Goal: Information Seeking & Learning: Learn about a topic

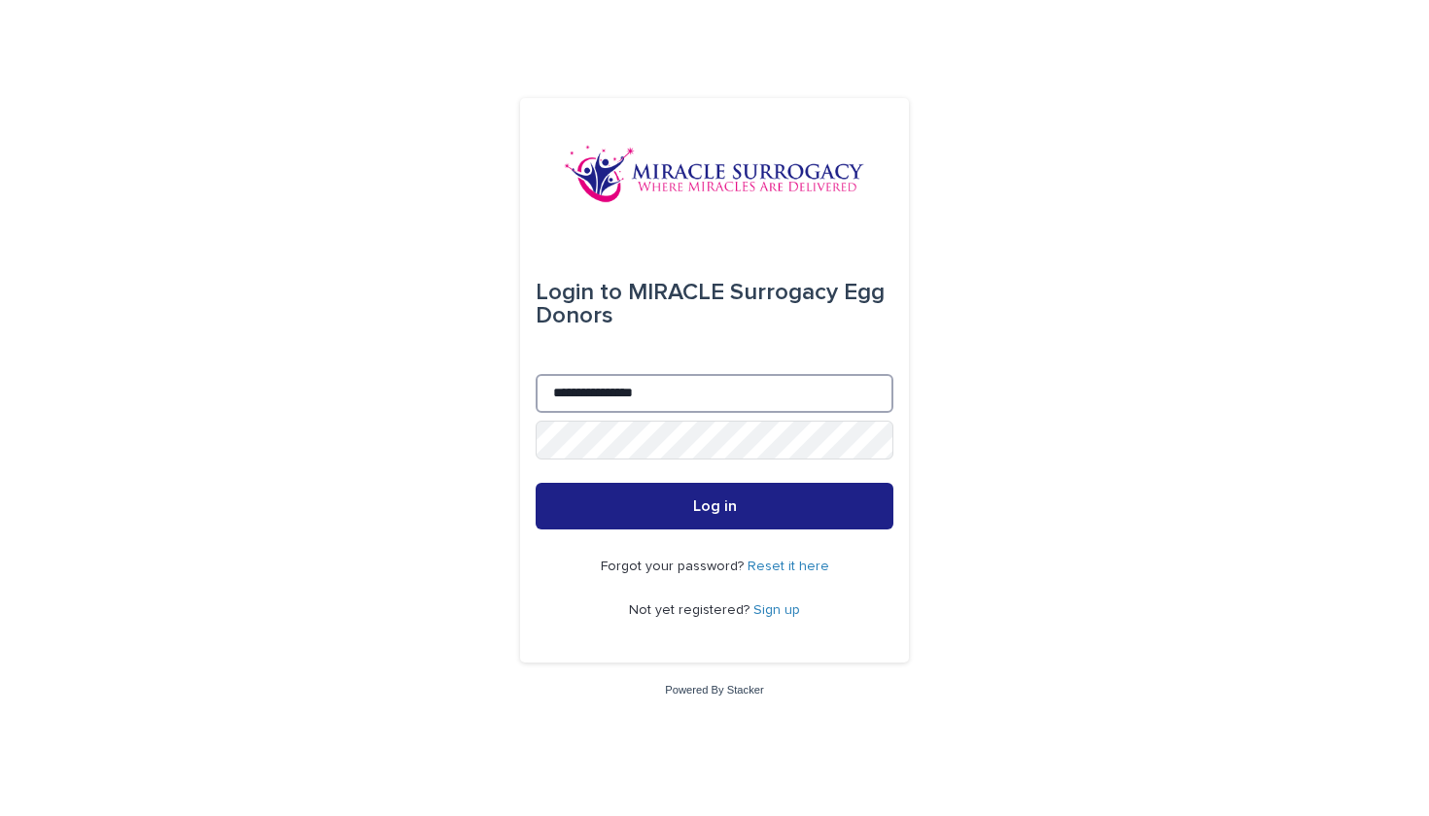
type input "**********"
click at [714, 506] on button "Log in" at bounding box center [714, 506] width 358 height 47
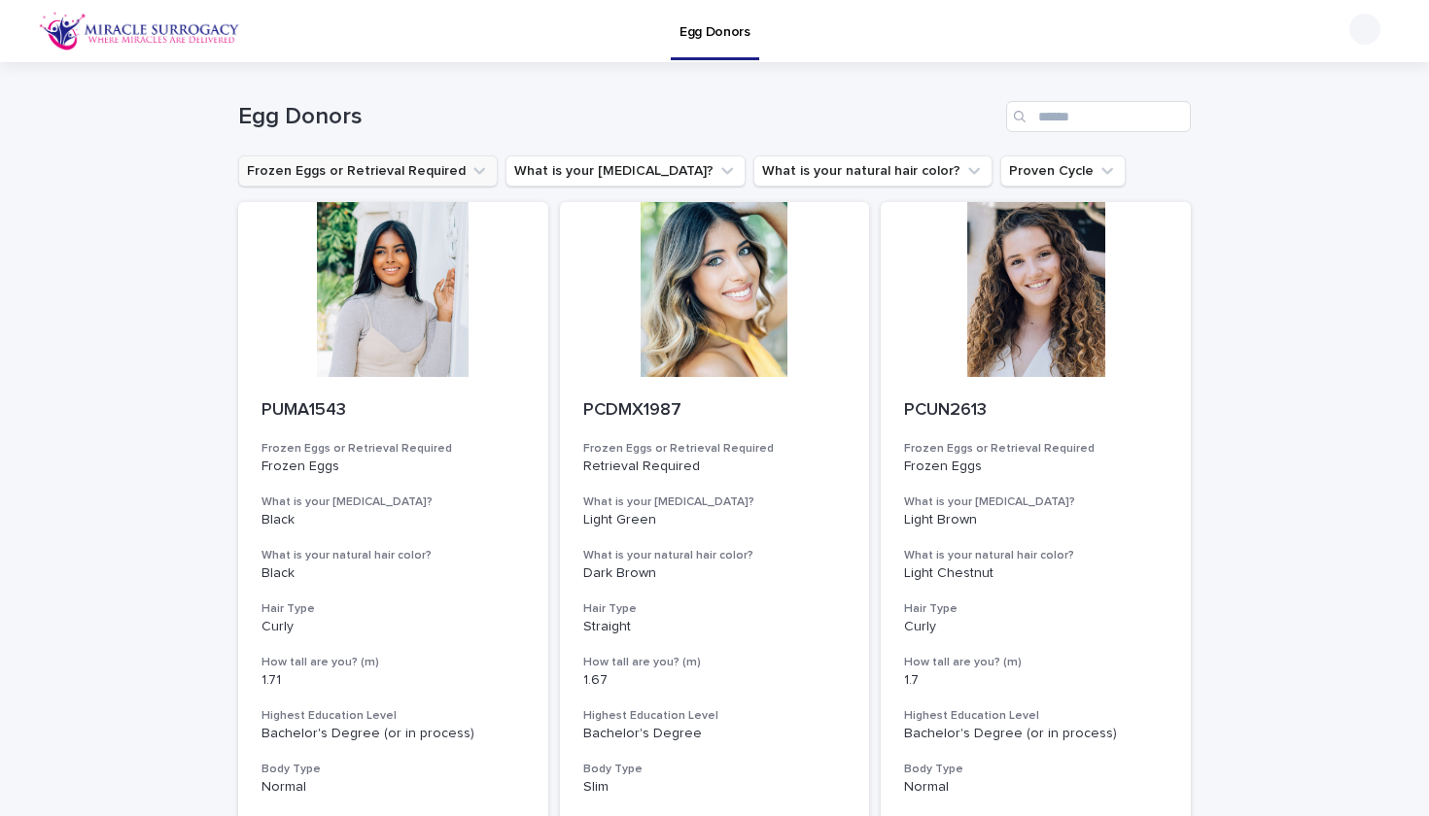
click at [457, 162] on button "Frozen Eggs or Retrieval Required" at bounding box center [367, 170] width 259 height 31
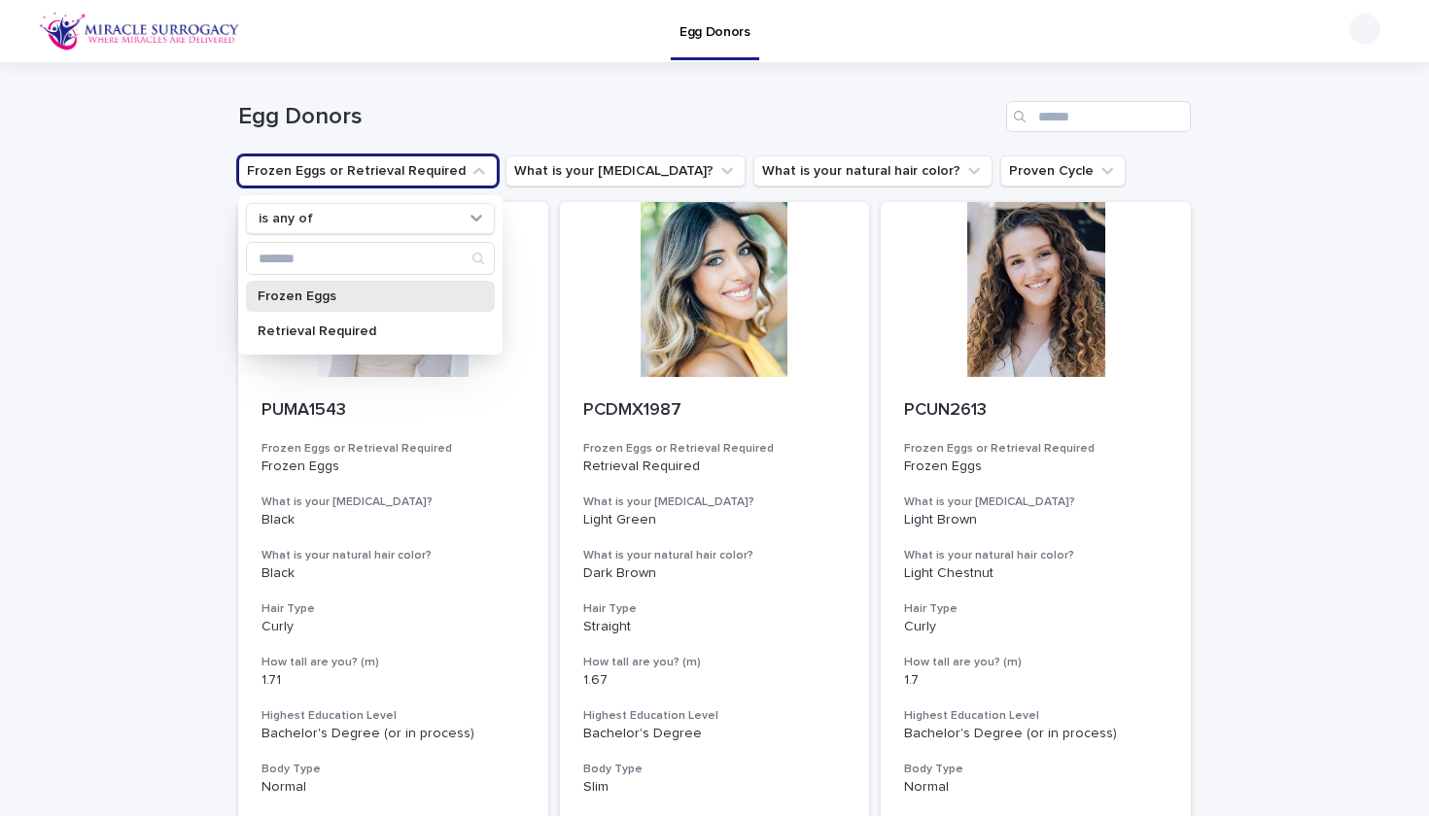
click at [398, 296] on p "Frozen Eggs" at bounding box center [361, 297] width 206 height 14
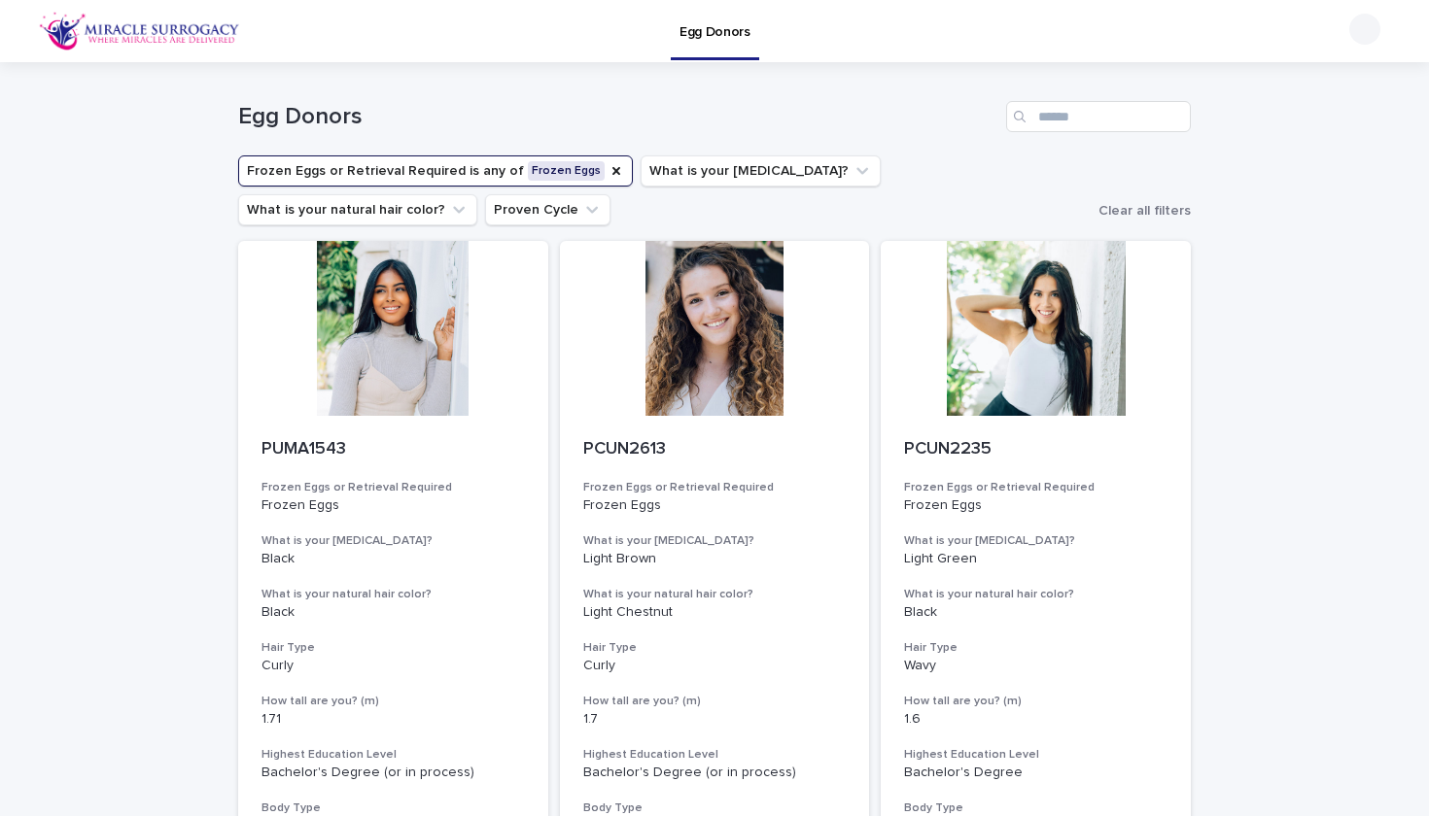
scroll to position [39, 0]
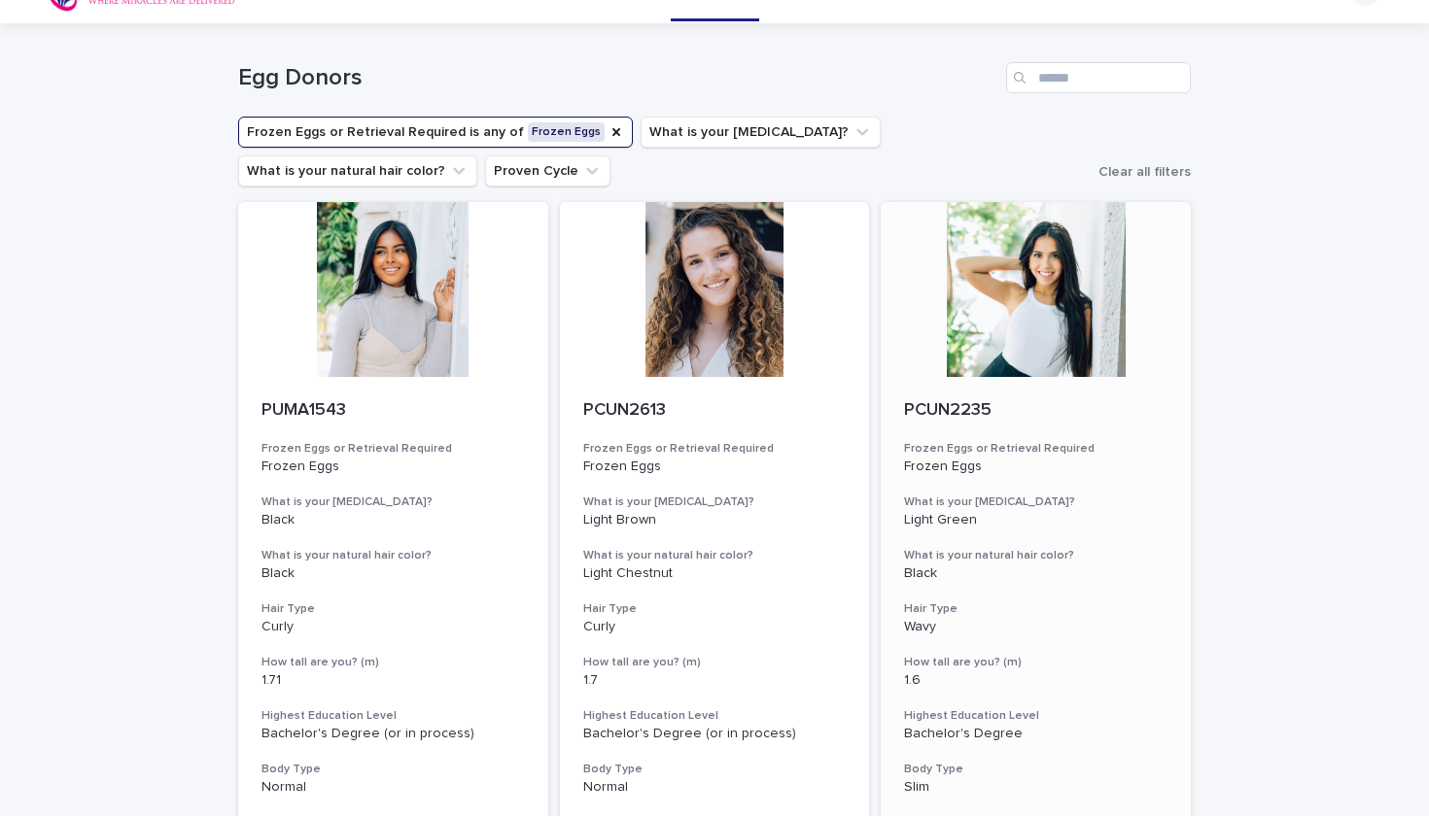
click at [1050, 293] on div at bounding box center [1035, 289] width 310 height 175
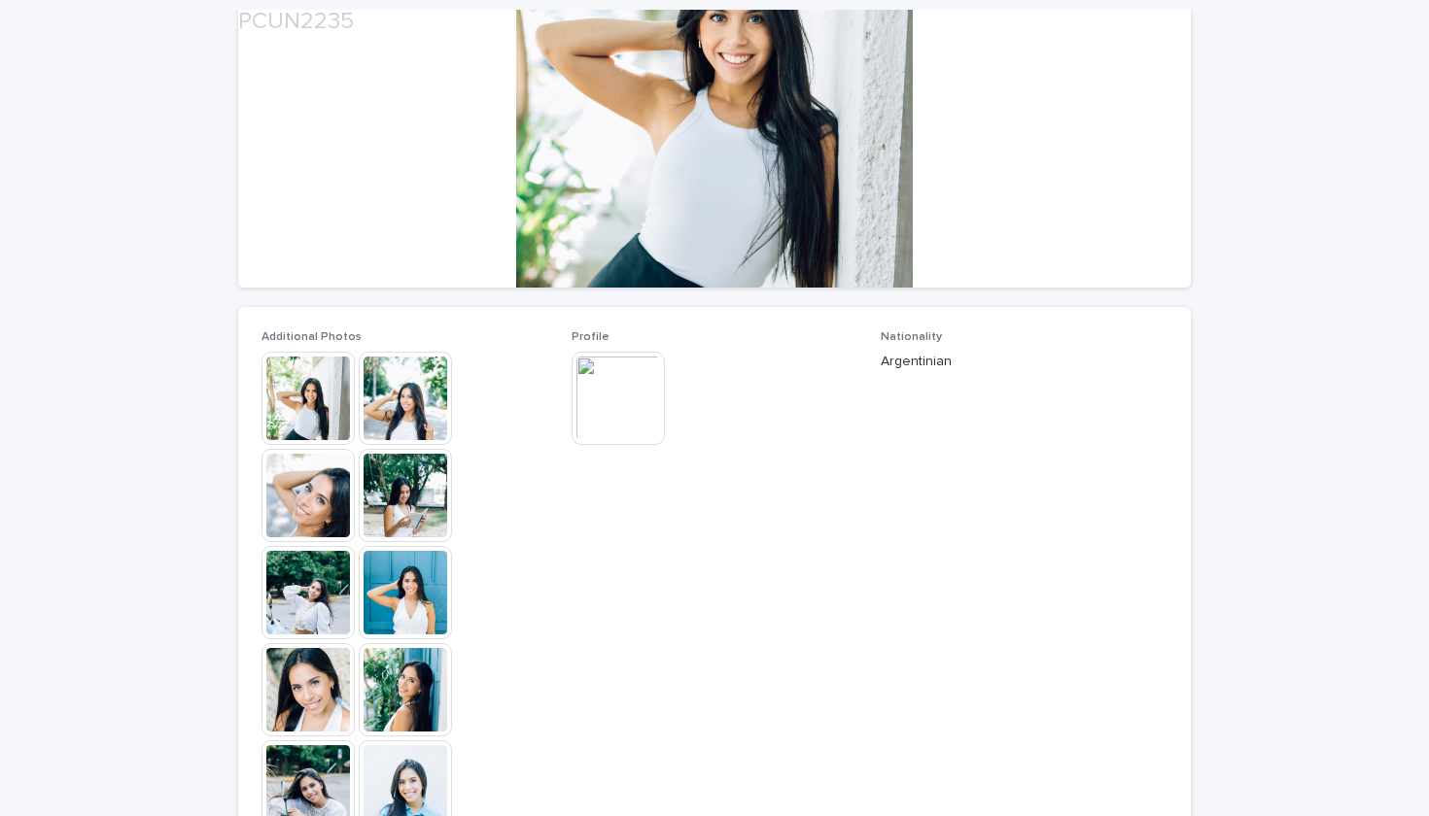
scroll to position [325, 0]
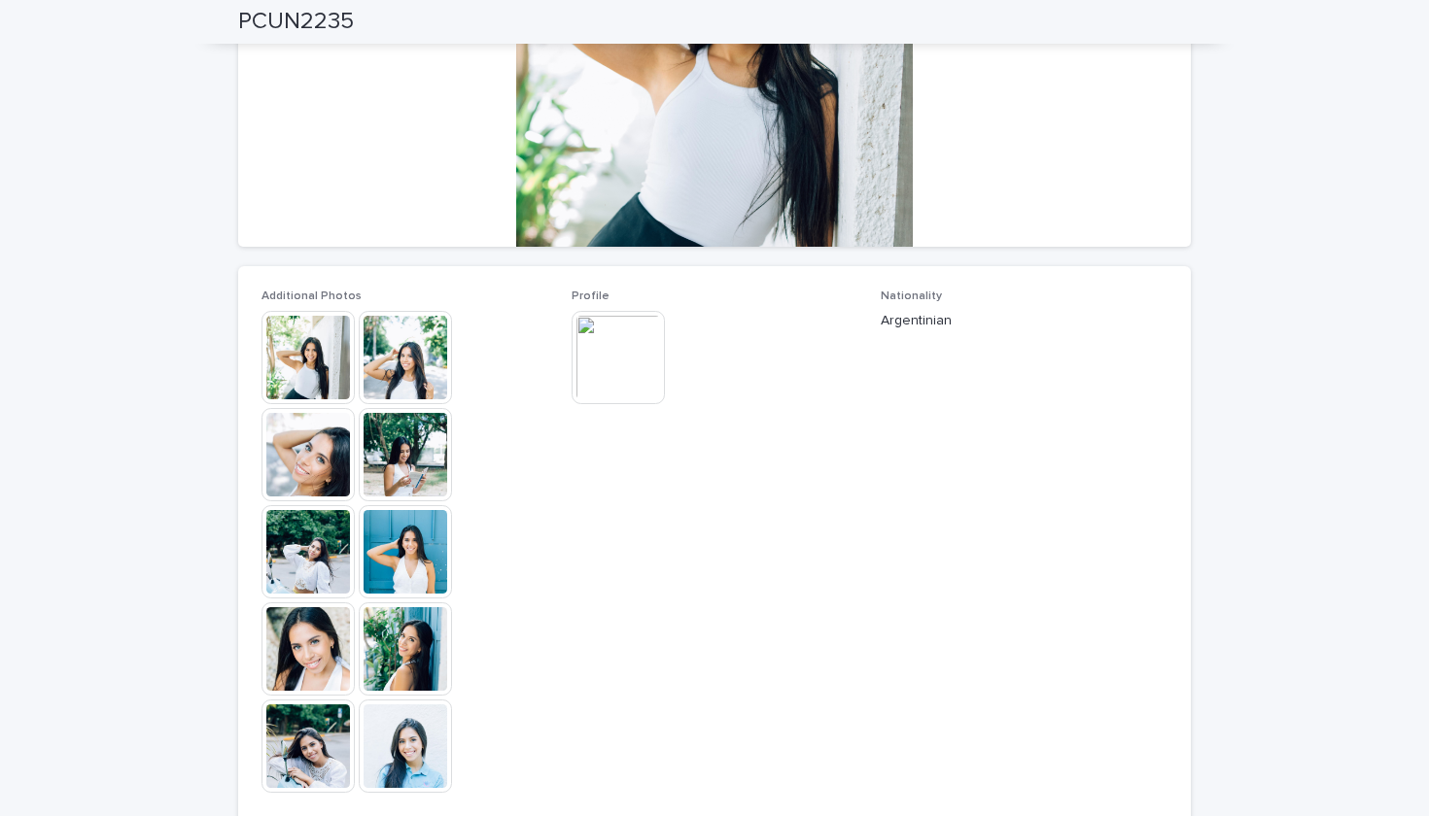
click at [397, 650] on img at bounding box center [405, 649] width 93 height 93
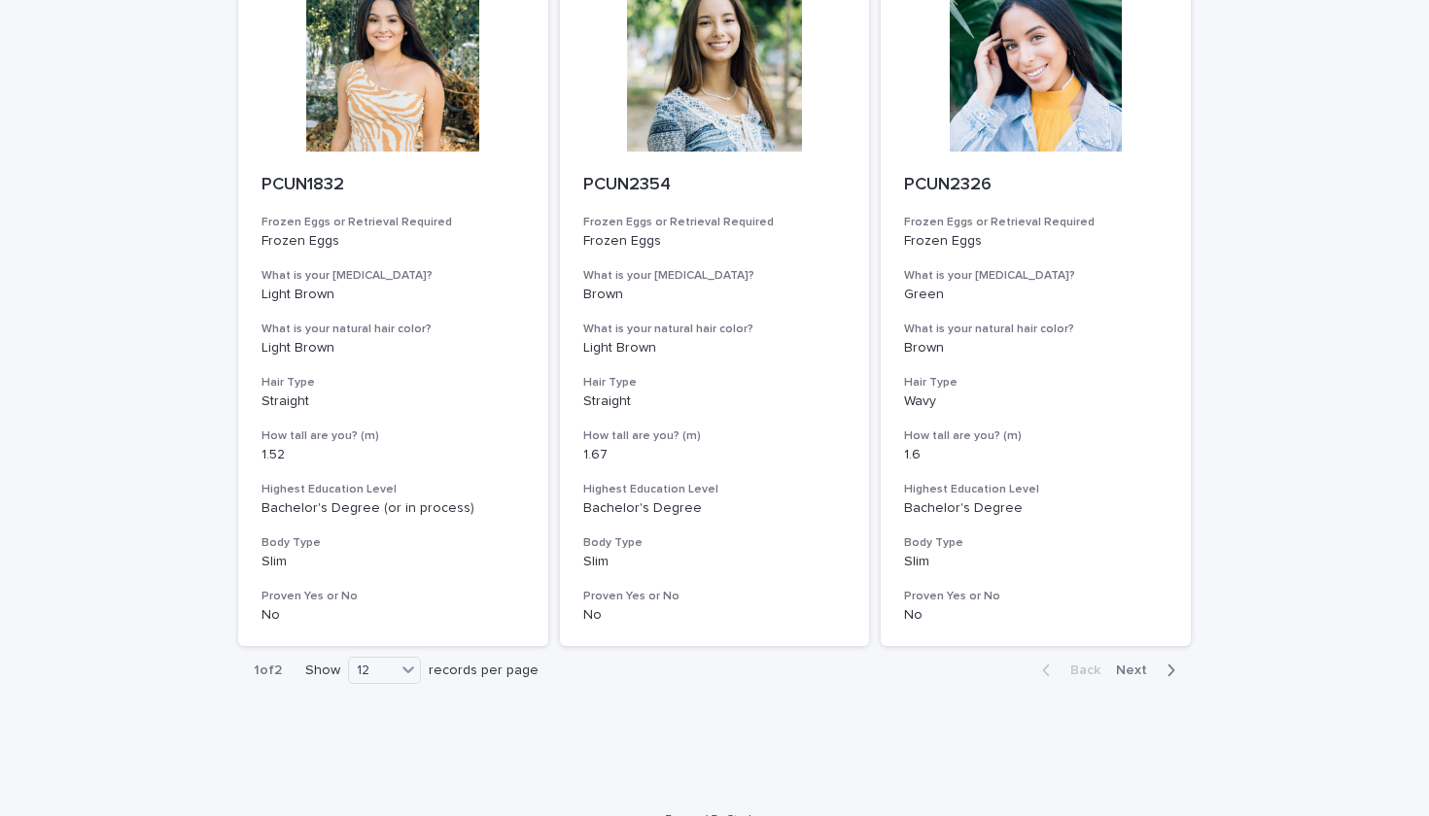
scroll to position [2309, 0]
click at [1144, 665] on span "Next" at bounding box center [1137, 672] width 43 height 14
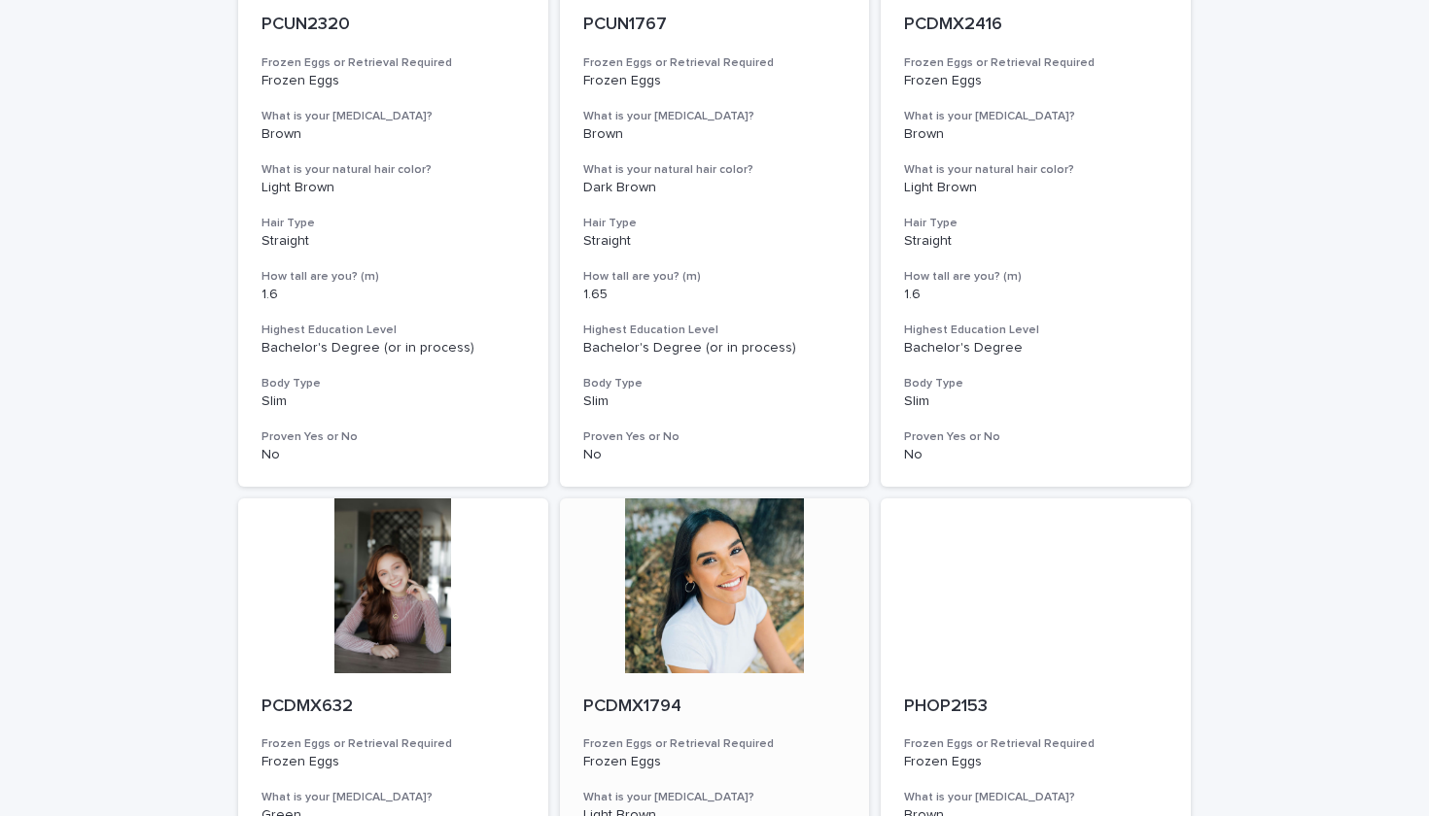
scroll to position [426, 0]
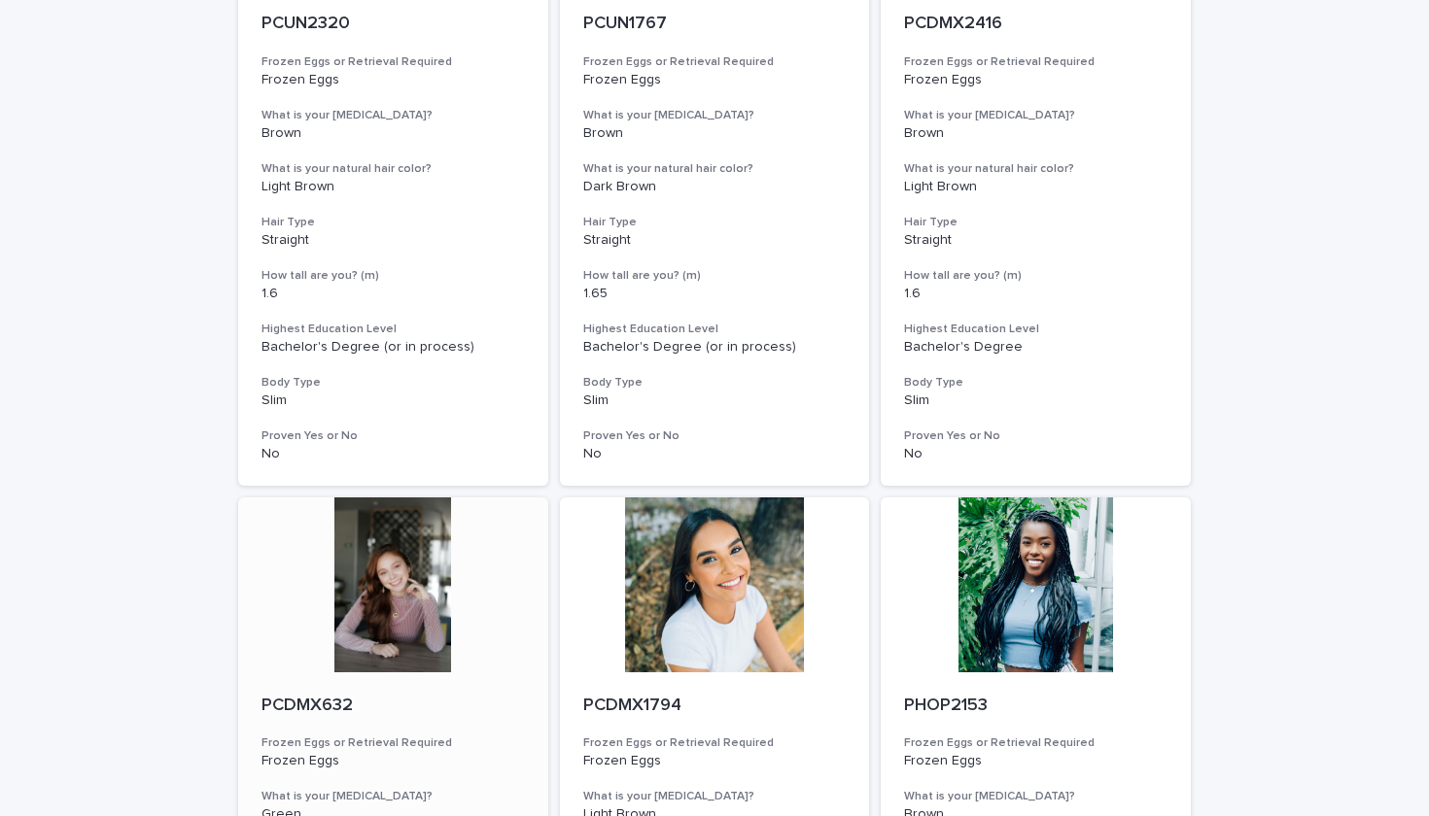
click at [389, 597] on div at bounding box center [393, 585] width 310 height 175
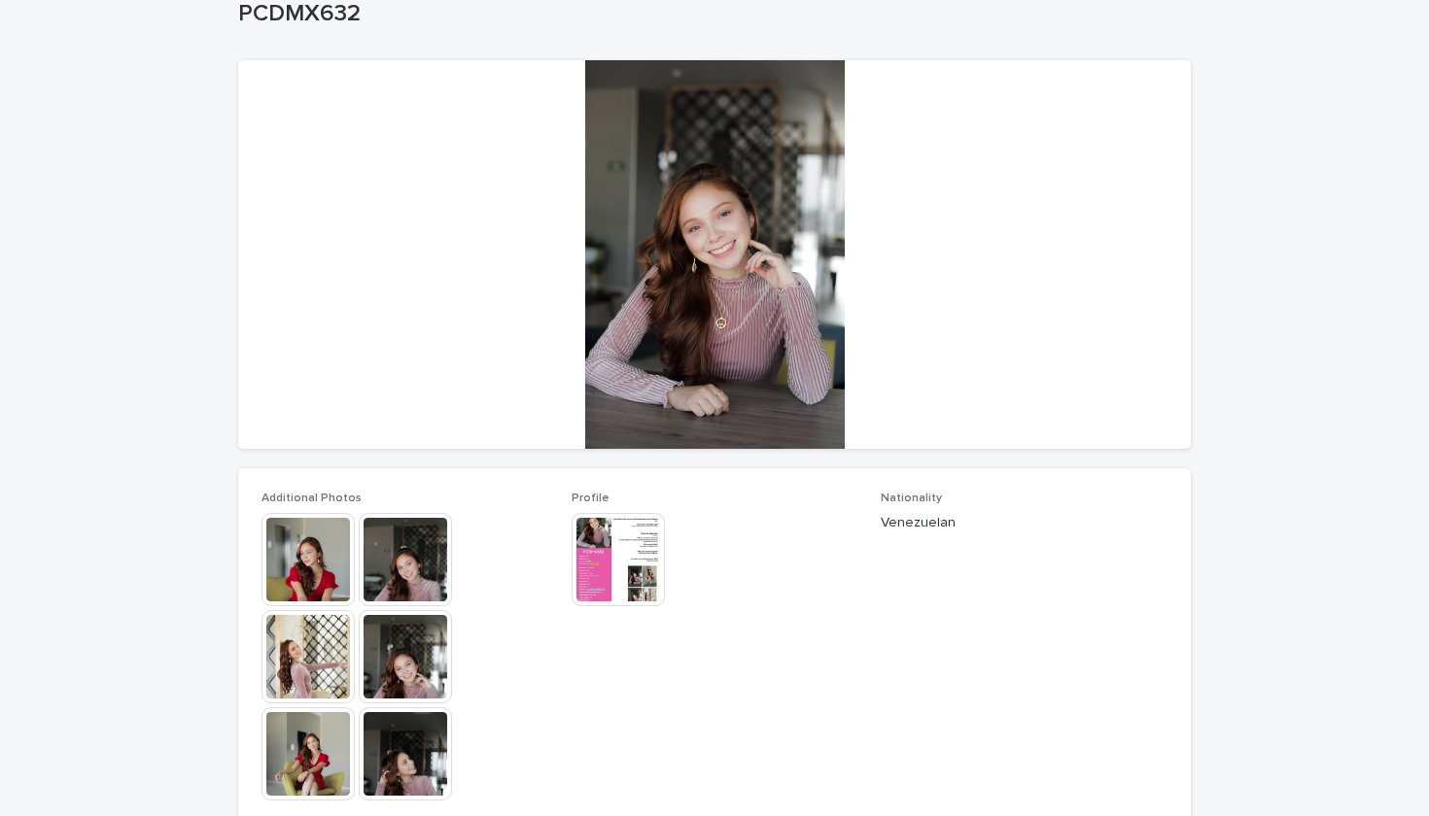
scroll to position [375, 0]
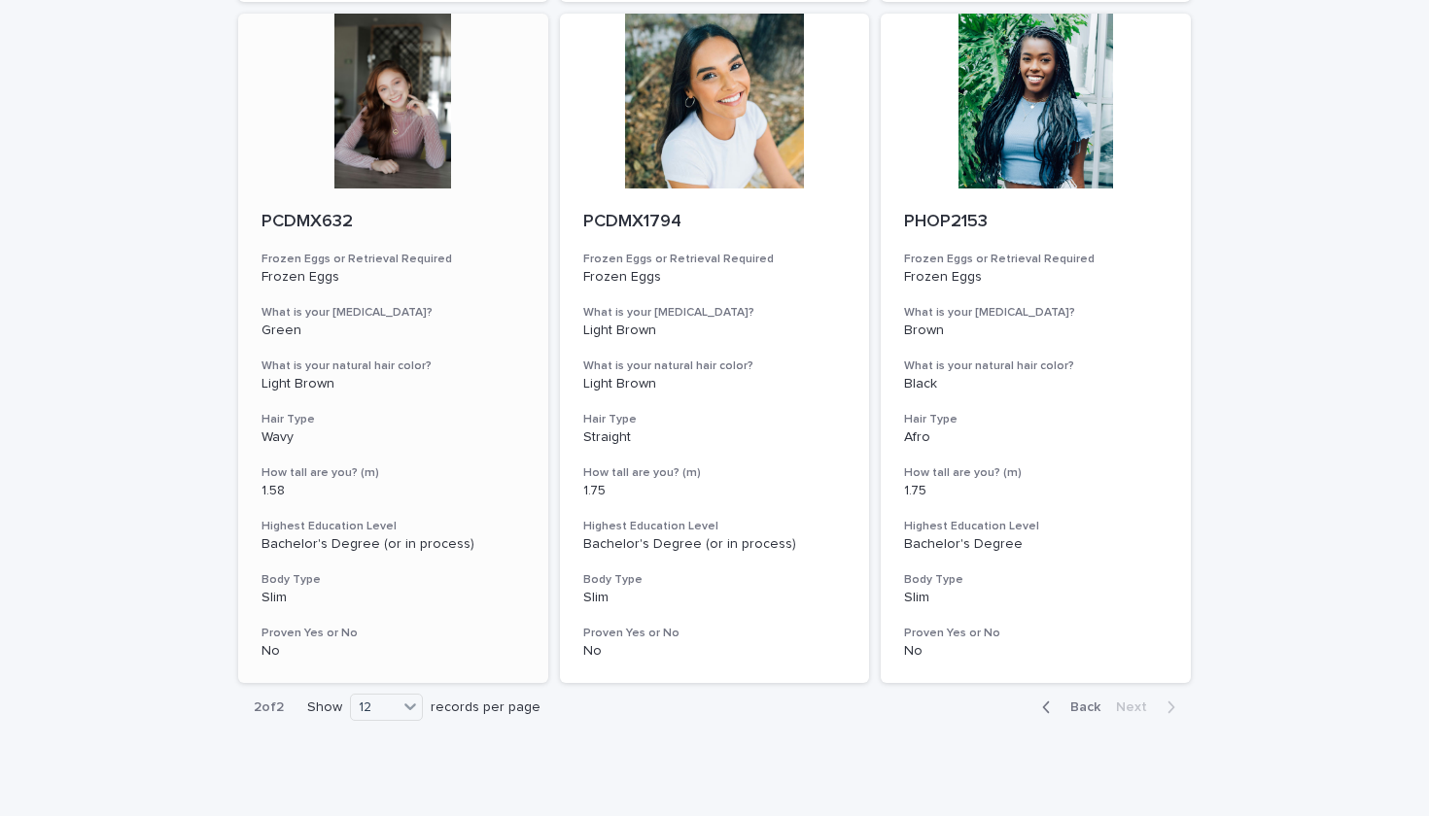
scroll to position [911, 0]
click at [1050, 698] on icon "button" at bounding box center [1046, 706] width 9 height 17
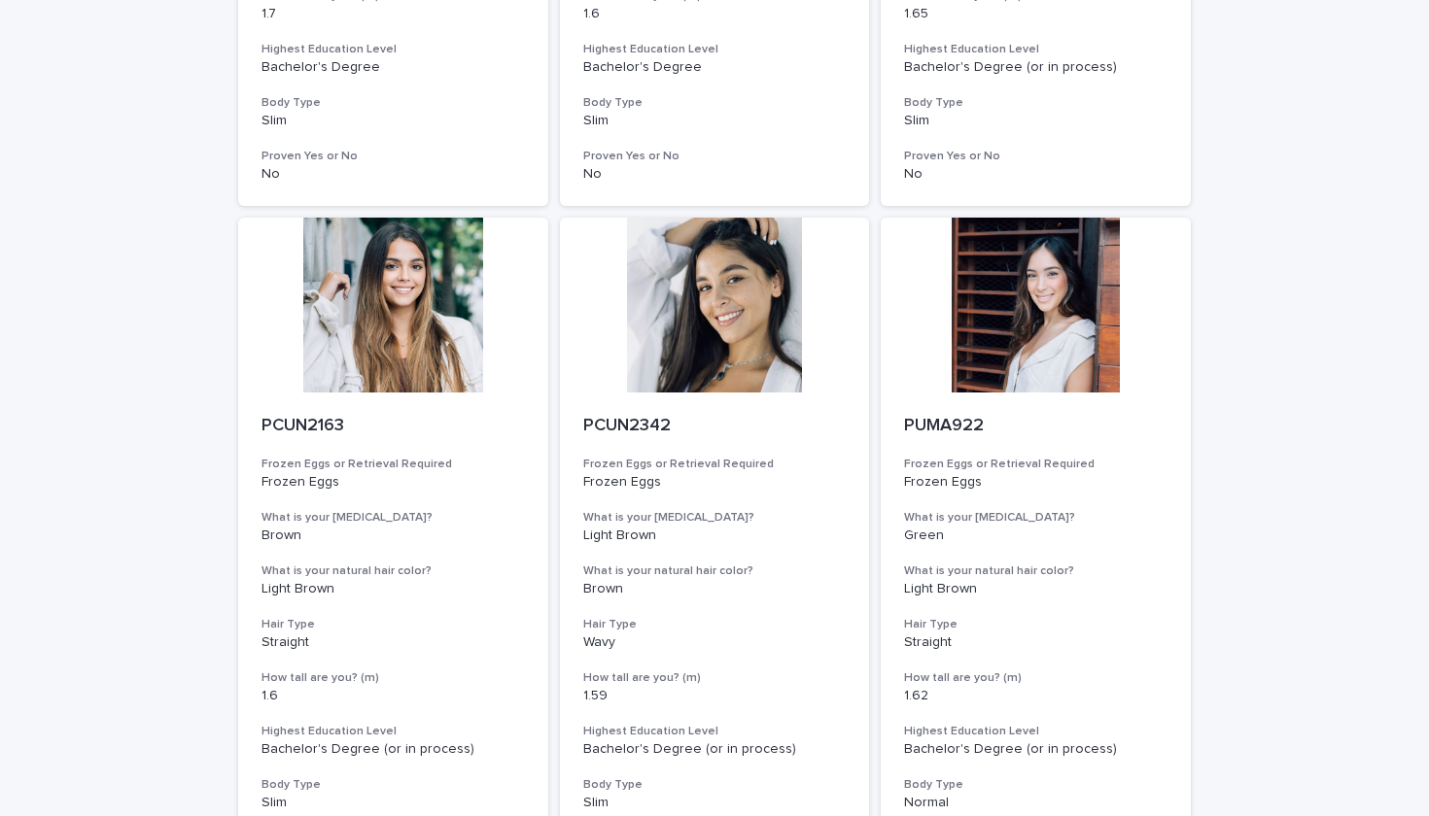
scroll to position [1384, 0]
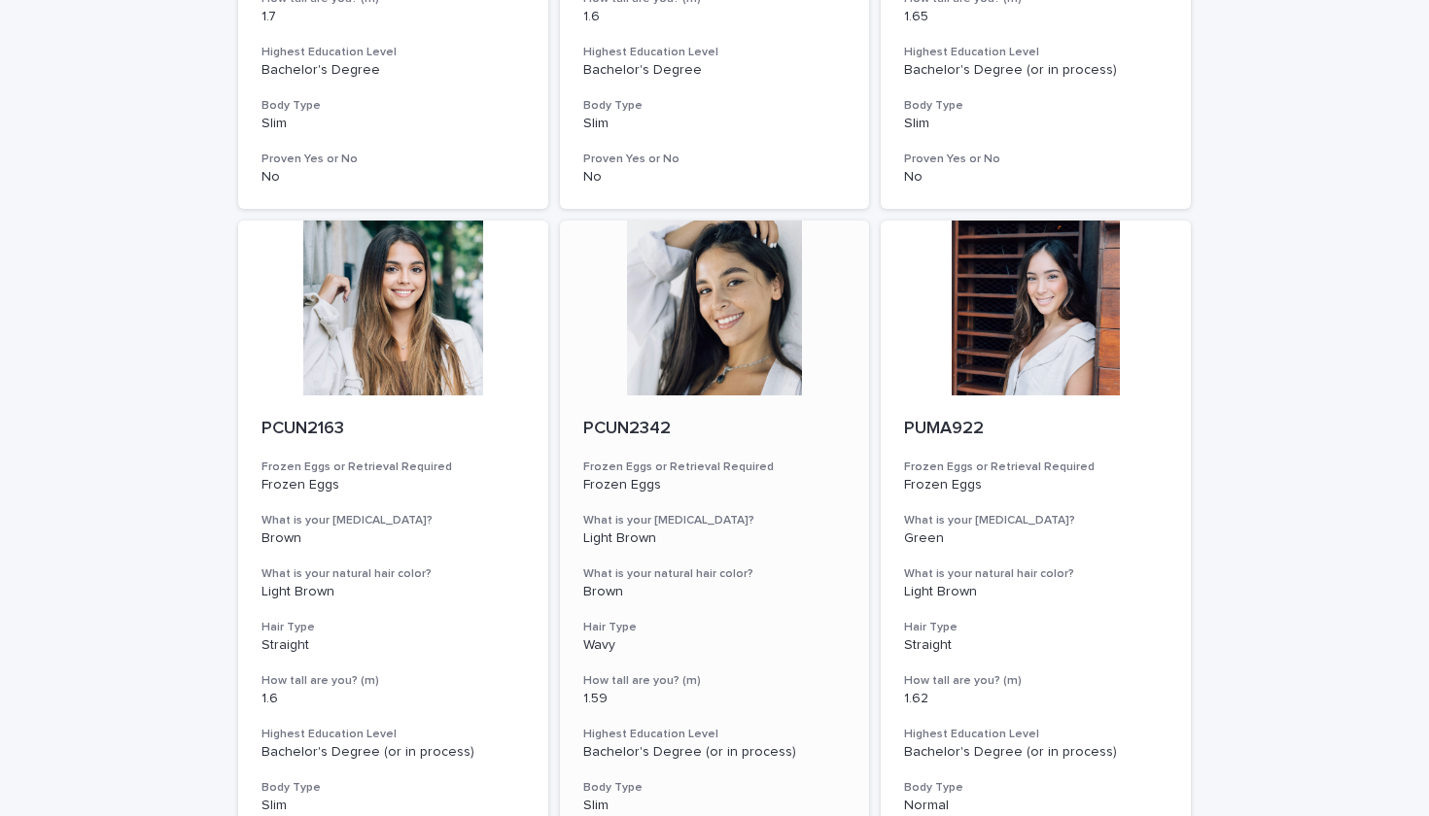
click at [759, 342] on div at bounding box center [715, 308] width 310 height 175
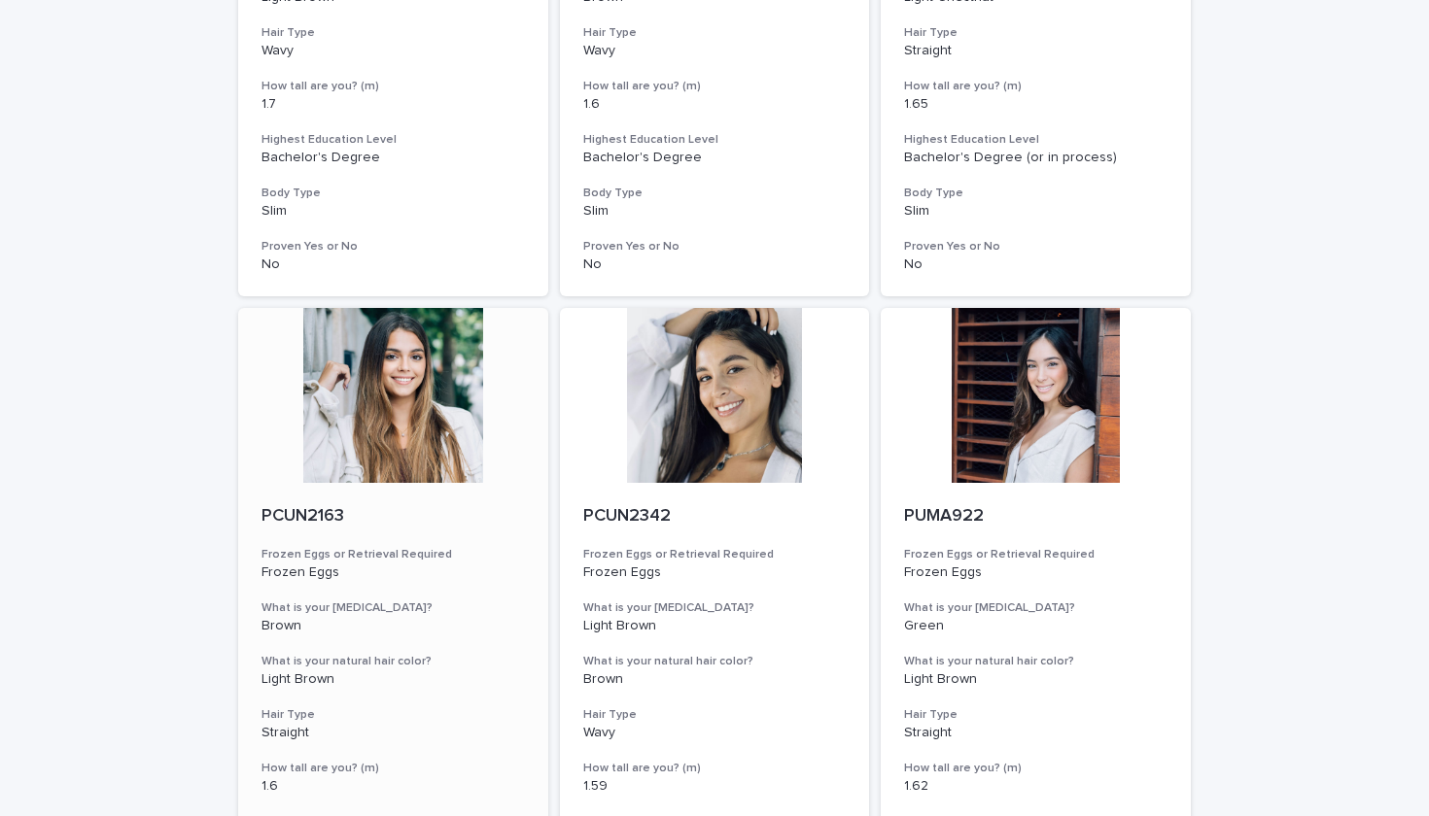
scroll to position [1308, 0]
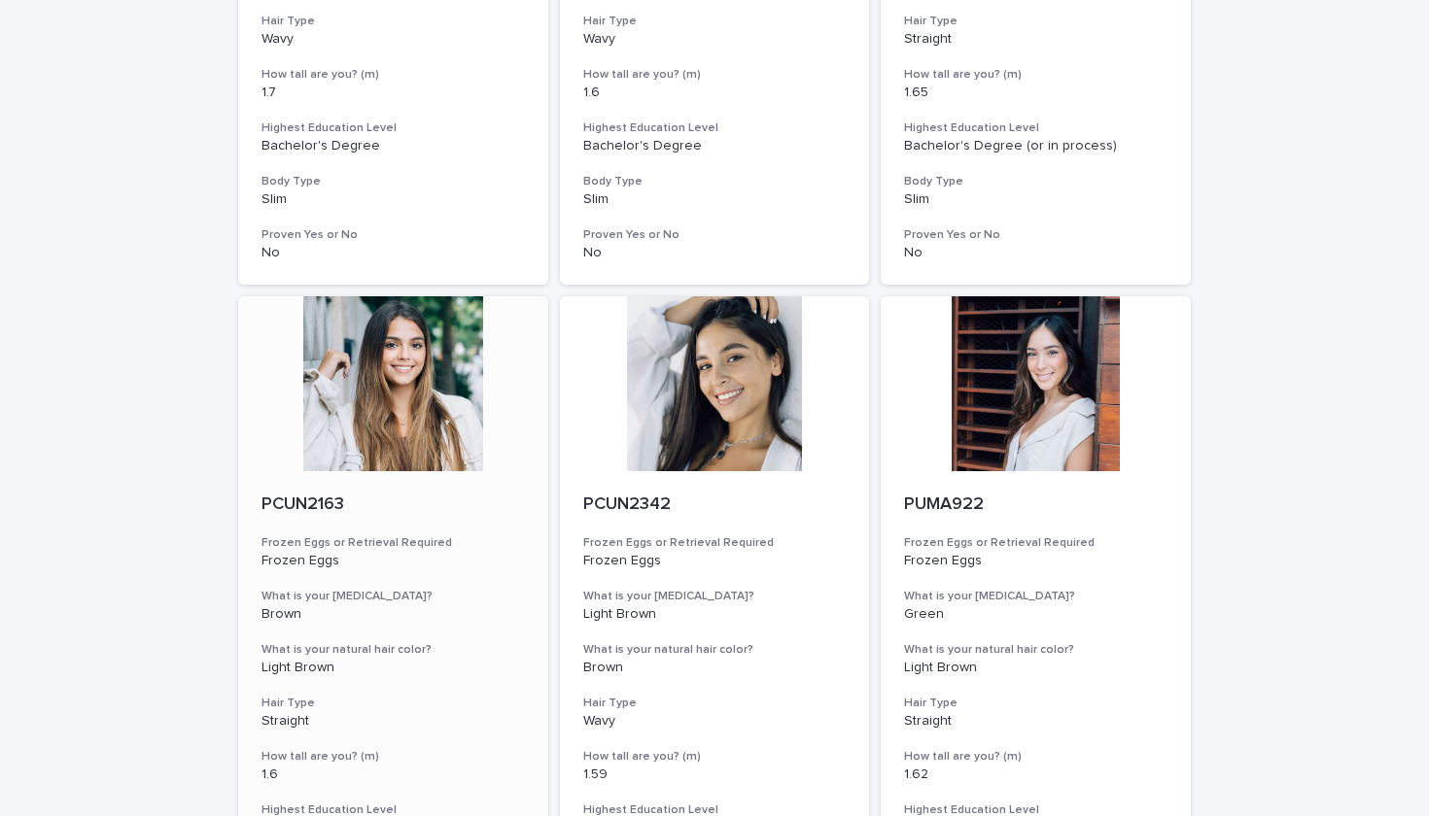
click at [423, 417] on div at bounding box center [393, 383] width 310 height 175
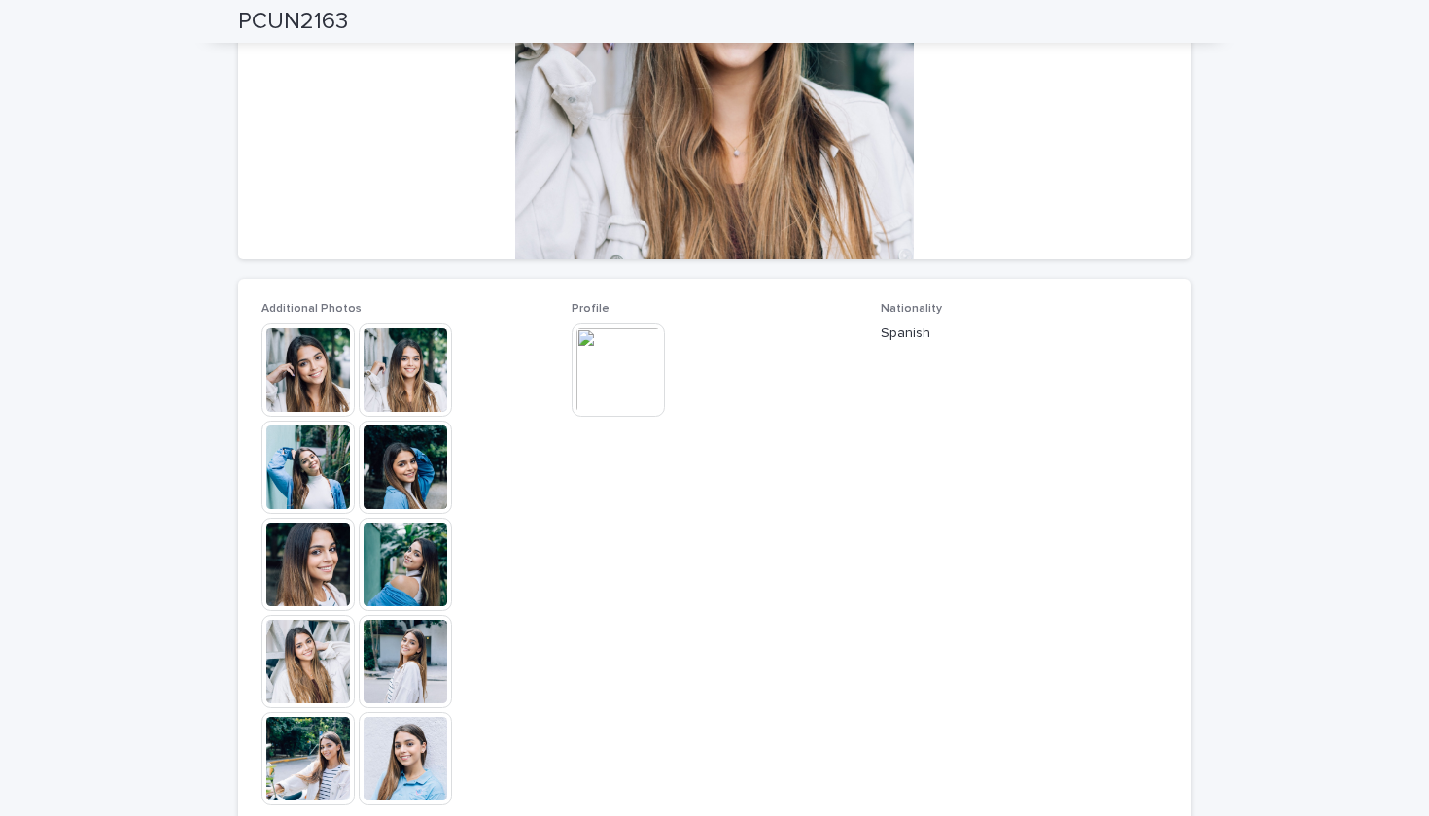
scroll to position [310, 0]
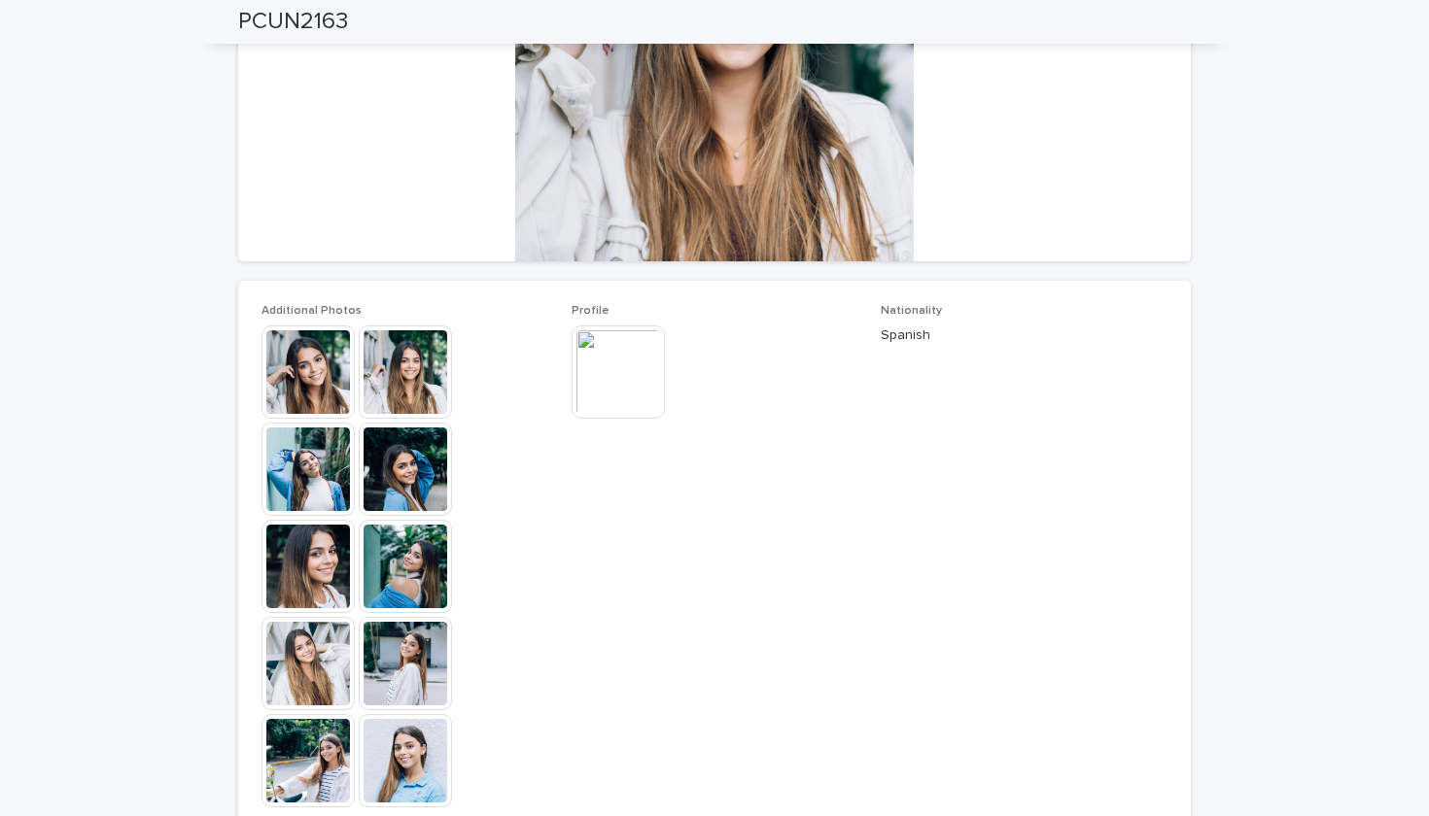
click at [615, 351] on img at bounding box center [617, 372] width 93 height 93
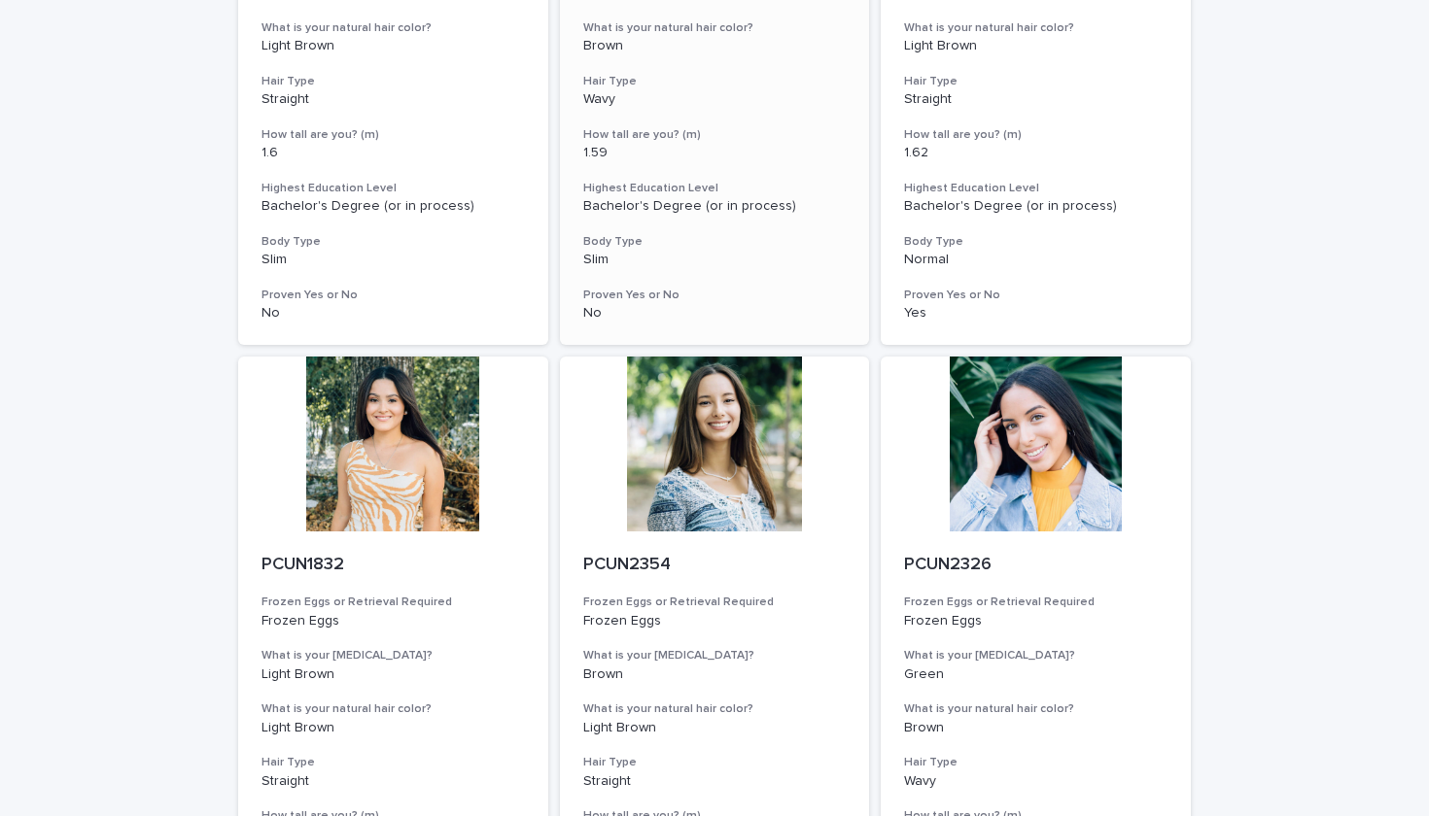
scroll to position [1928, 0]
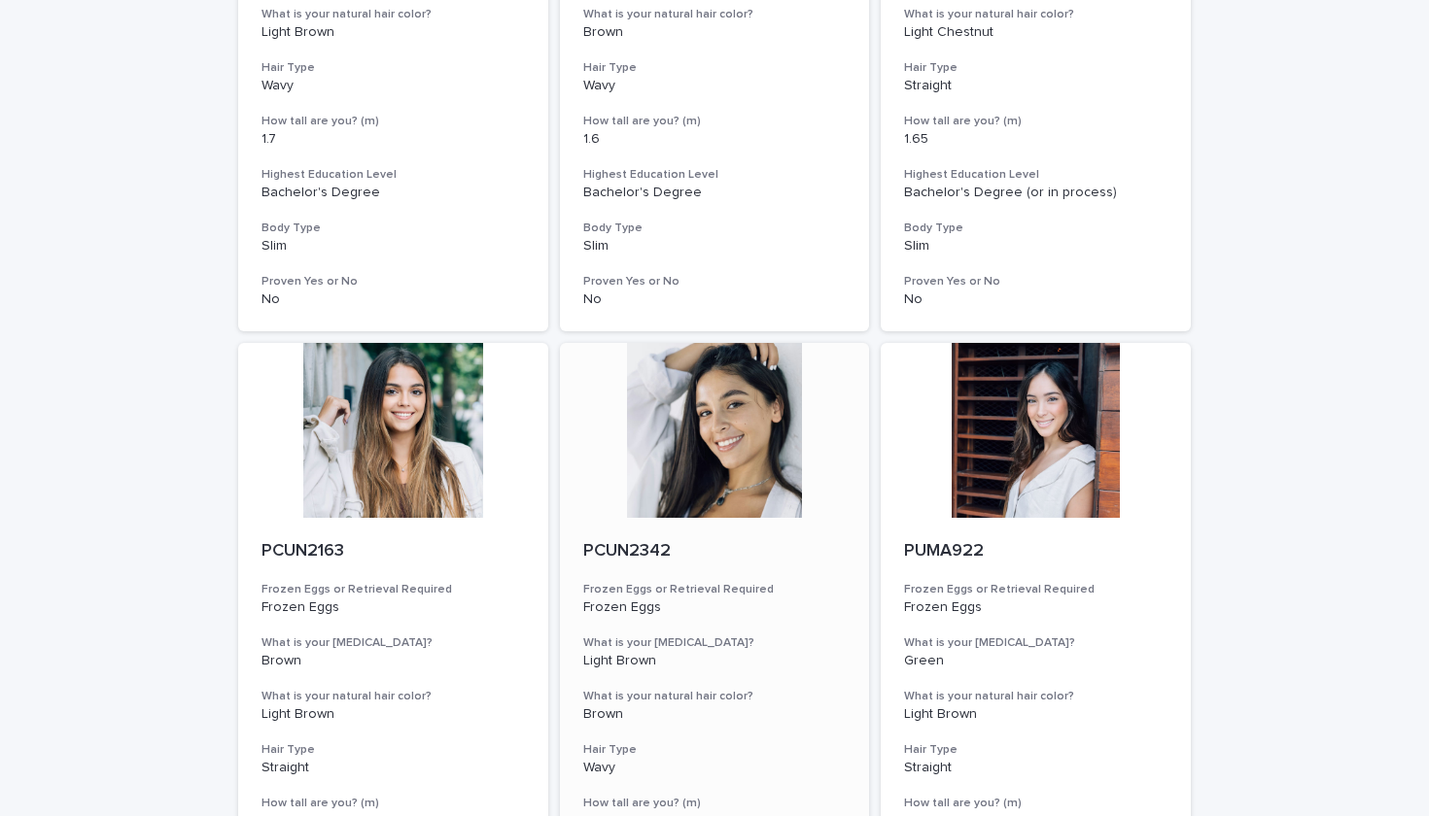
click at [721, 399] on div at bounding box center [715, 430] width 310 height 175
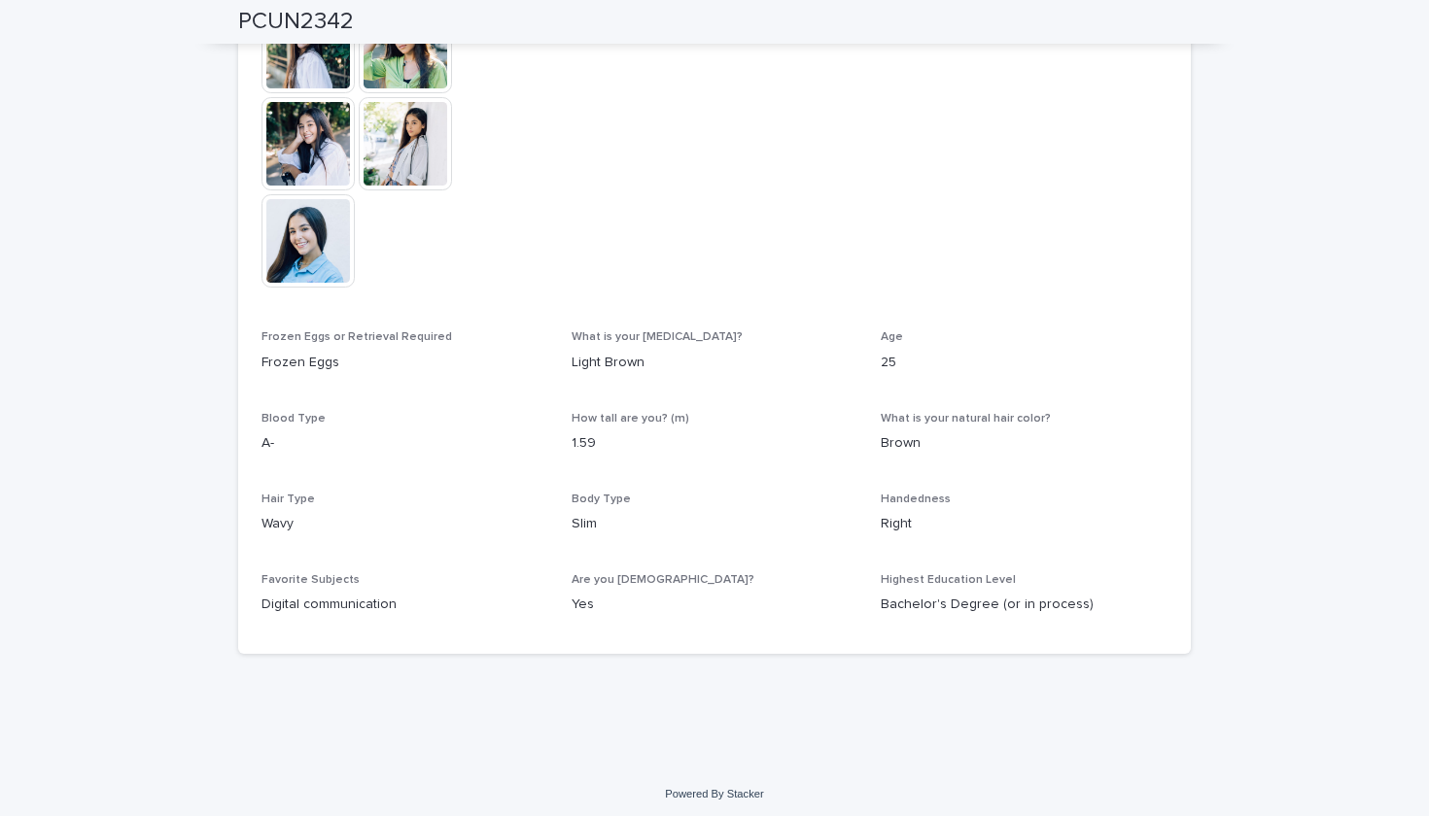
click at [317, 230] on img at bounding box center [307, 240] width 93 height 93
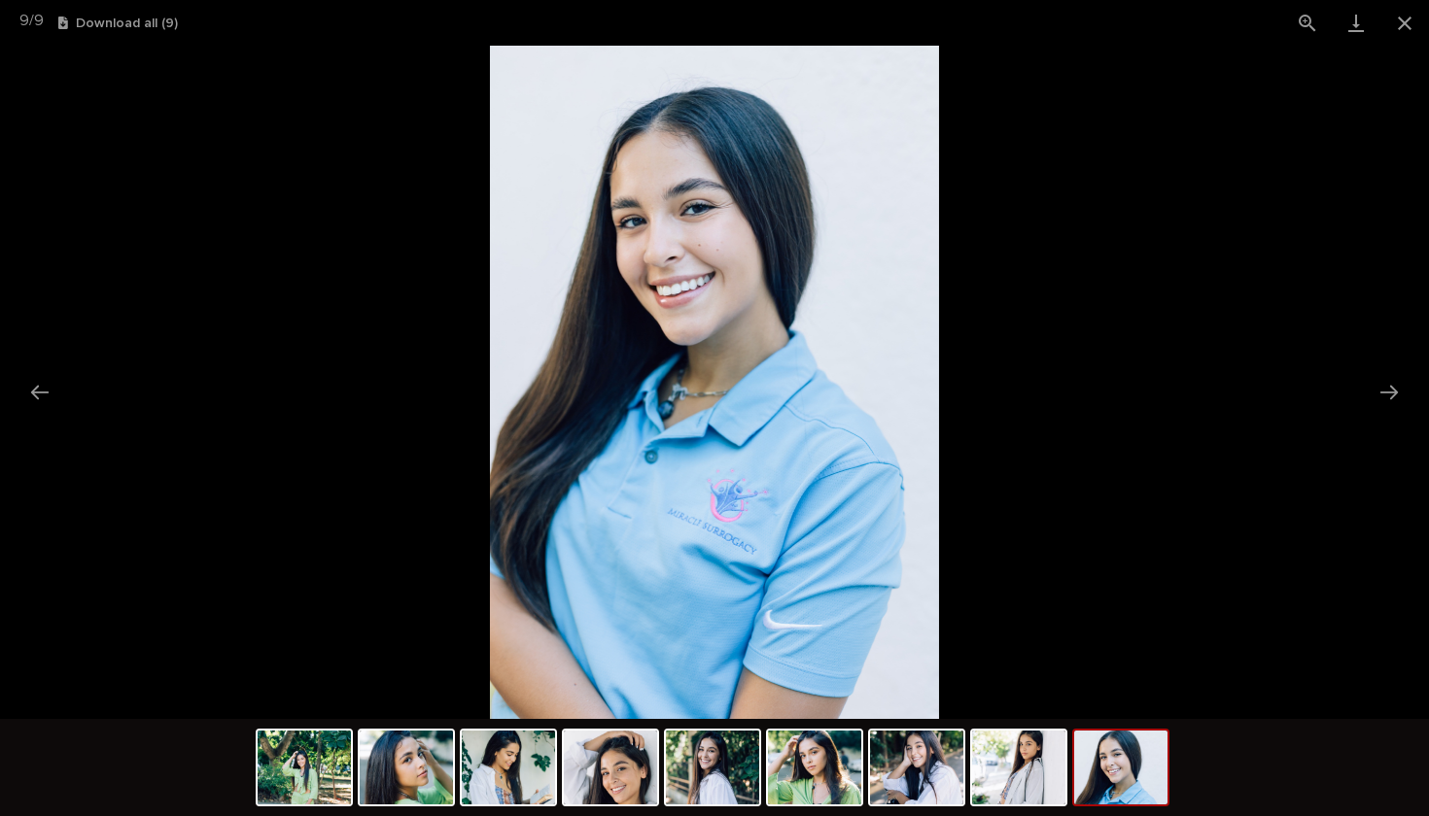
scroll to position [0, 0]
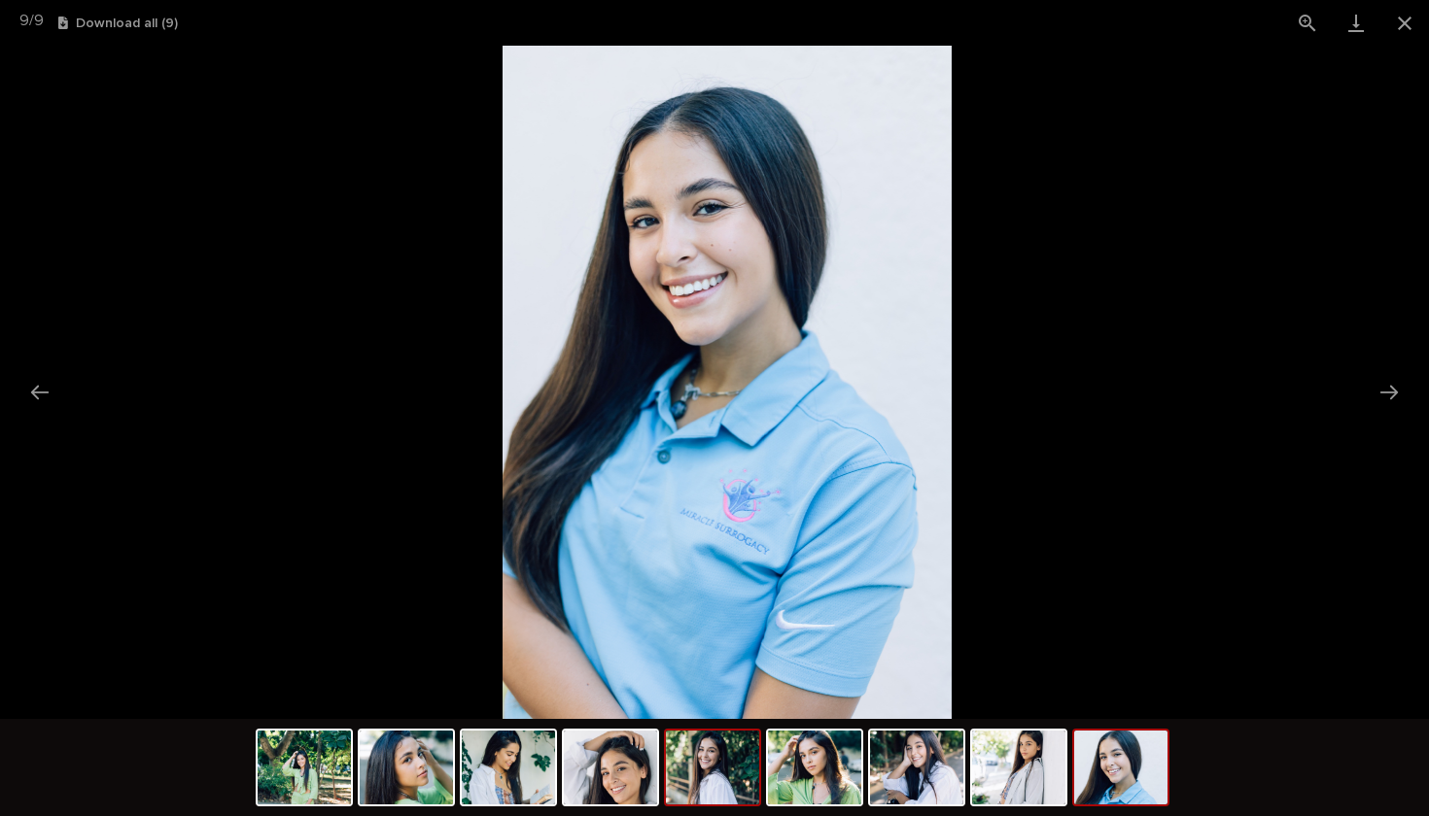
click at [696, 777] on img at bounding box center [712, 768] width 93 height 74
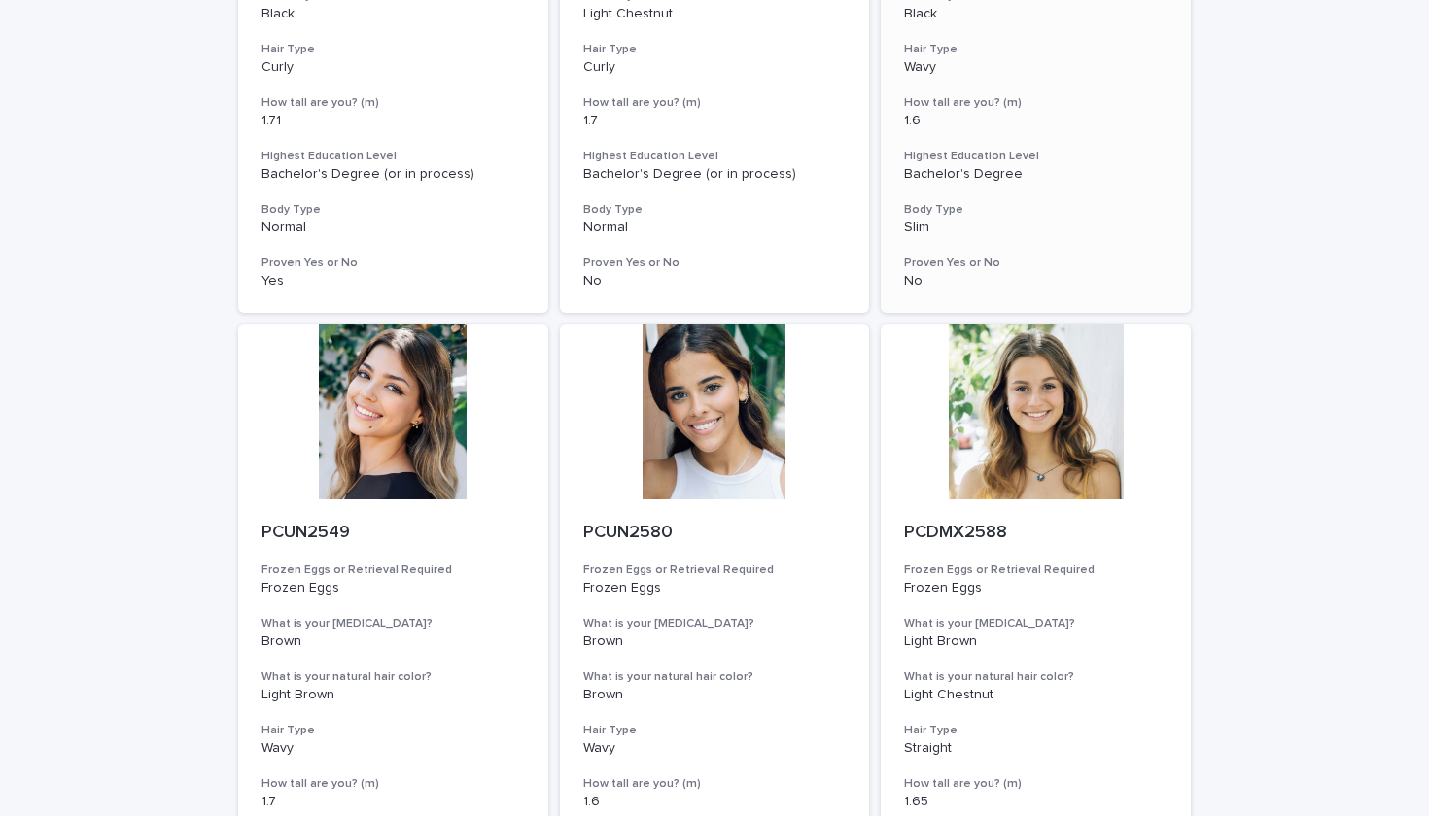
scroll to position [603, 0]
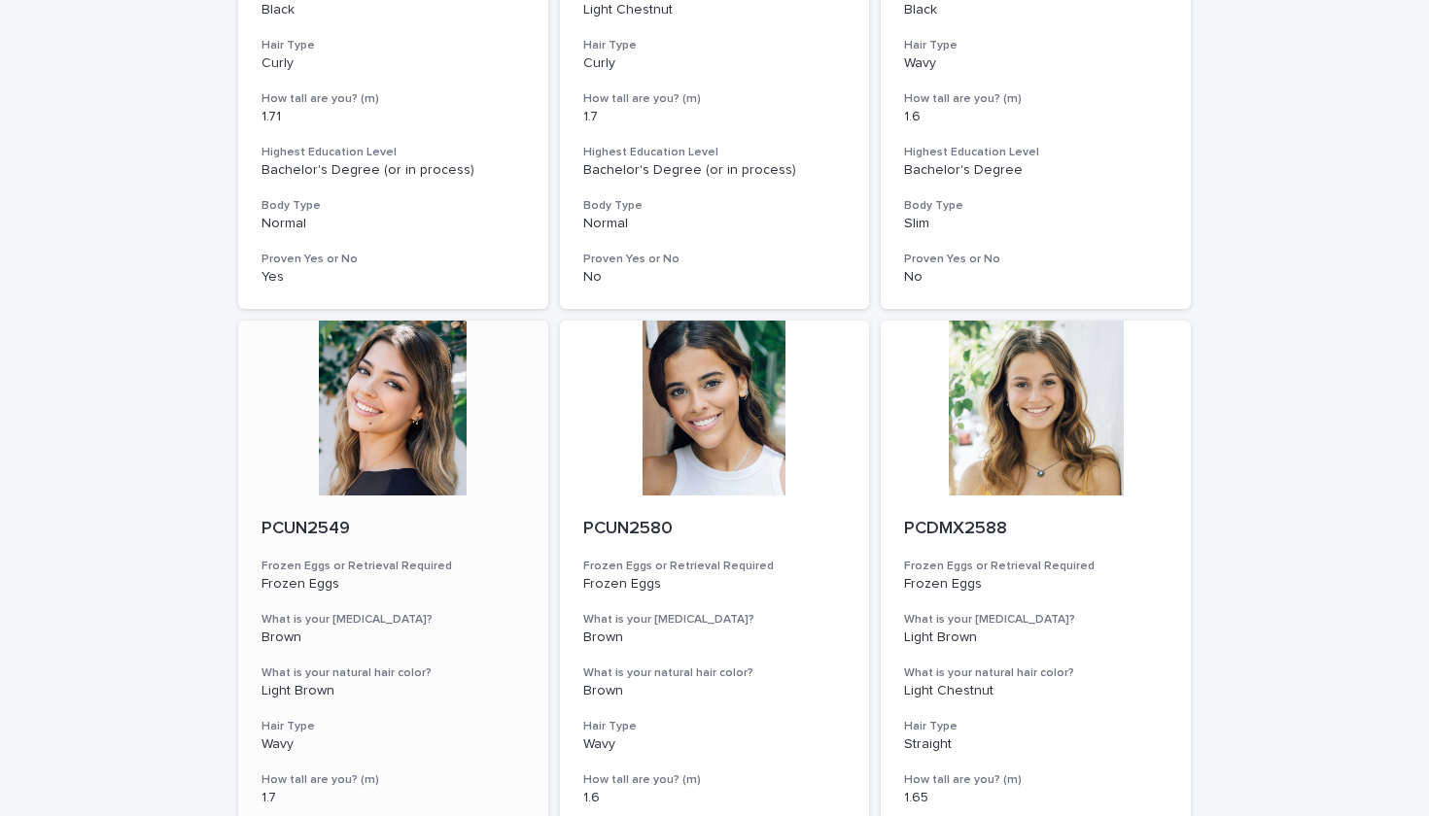
click at [386, 417] on div at bounding box center [393, 408] width 310 height 175
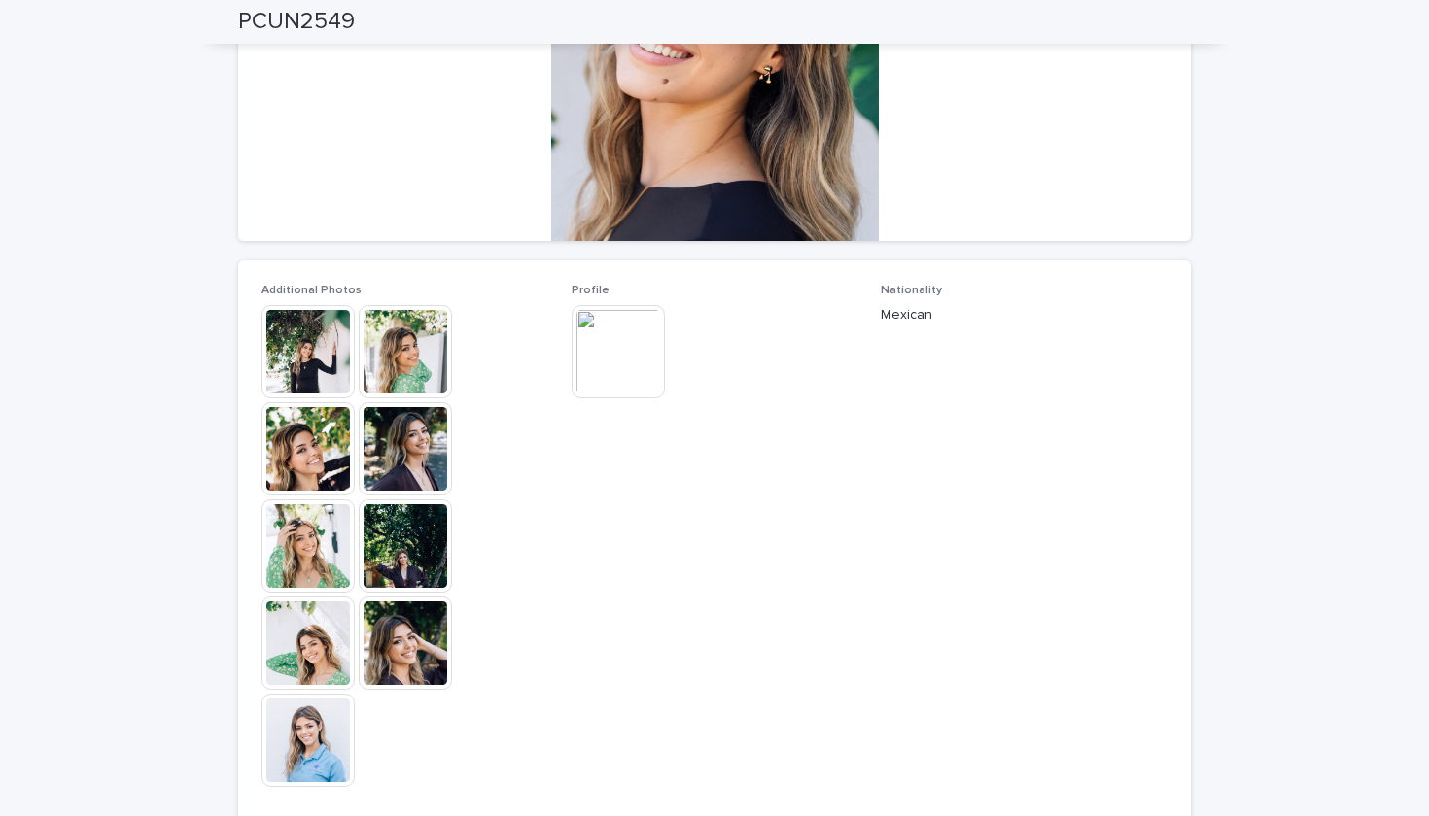
scroll to position [331, 0]
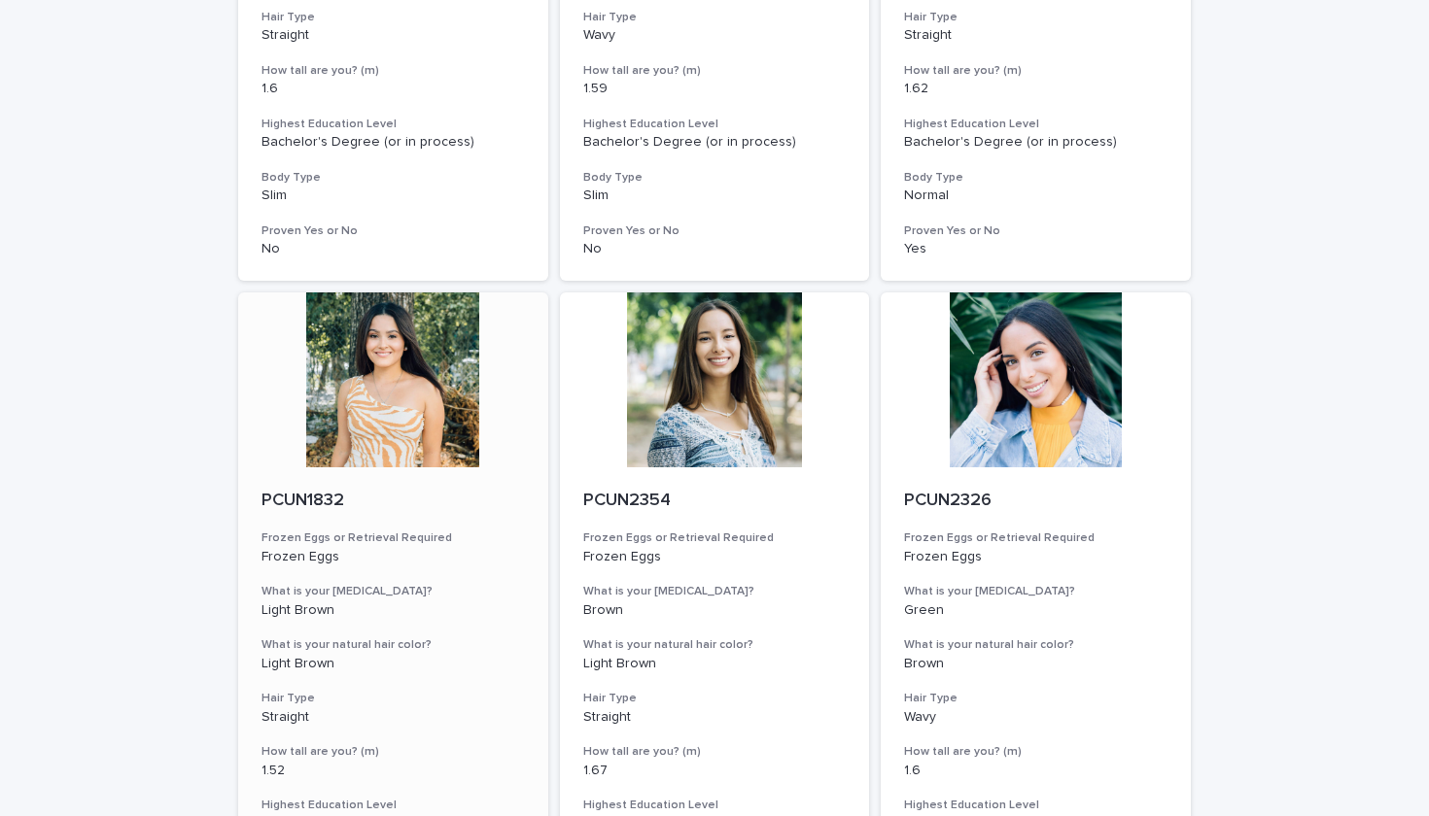
scroll to position [2010, 0]
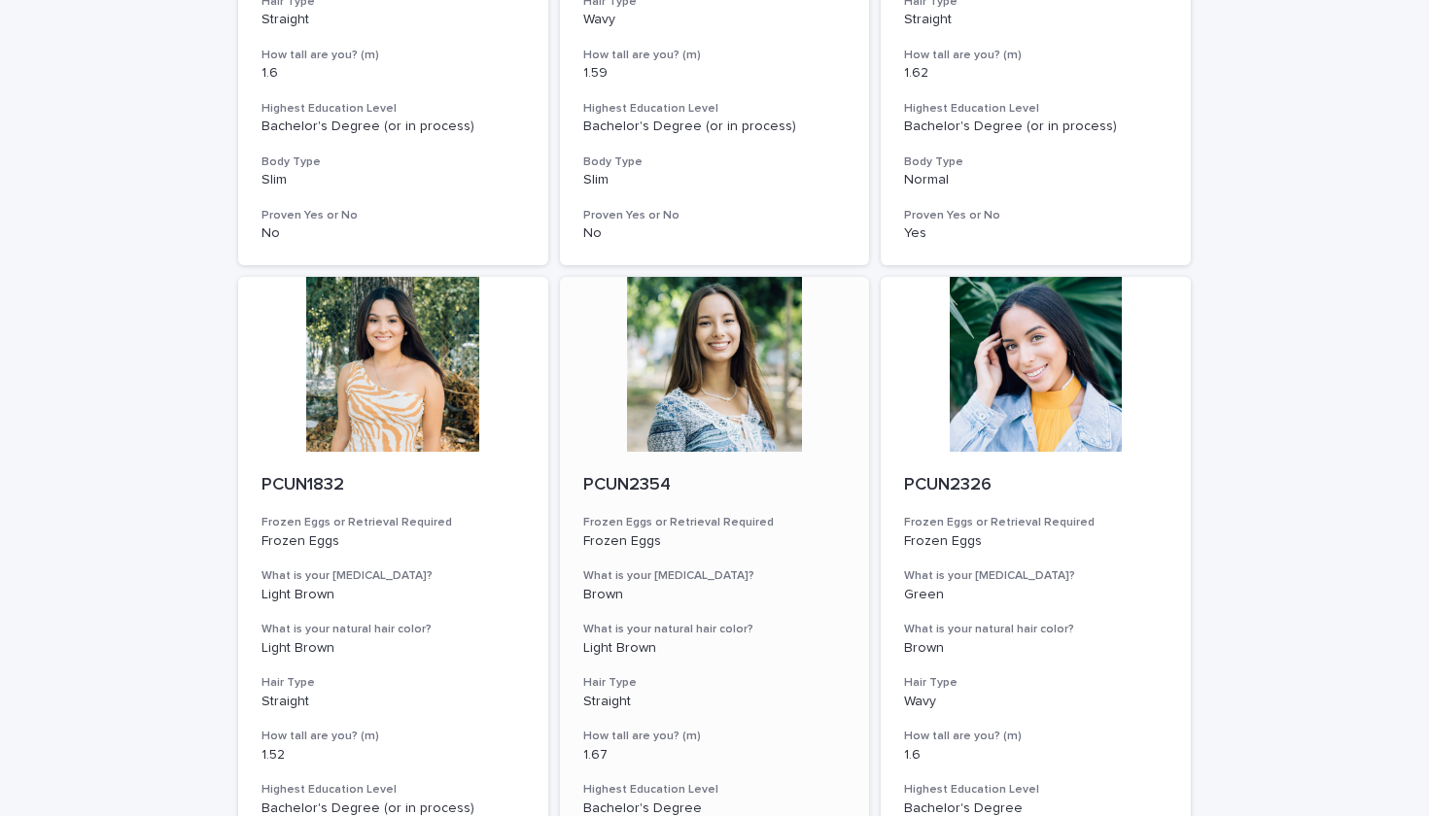
click at [755, 333] on div at bounding box center [715, 364] width 310 height 175
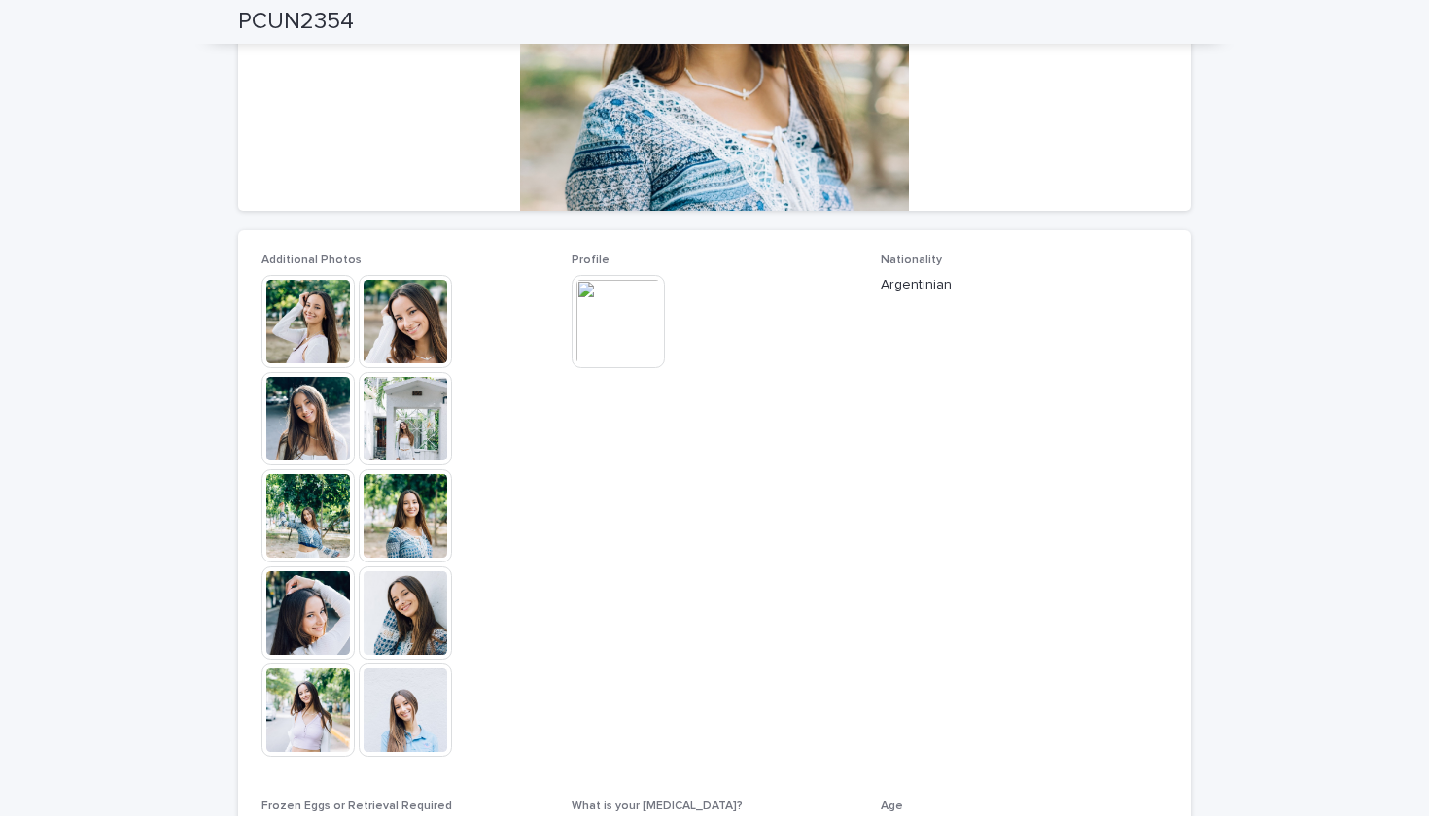
scroll to position [373, 0]
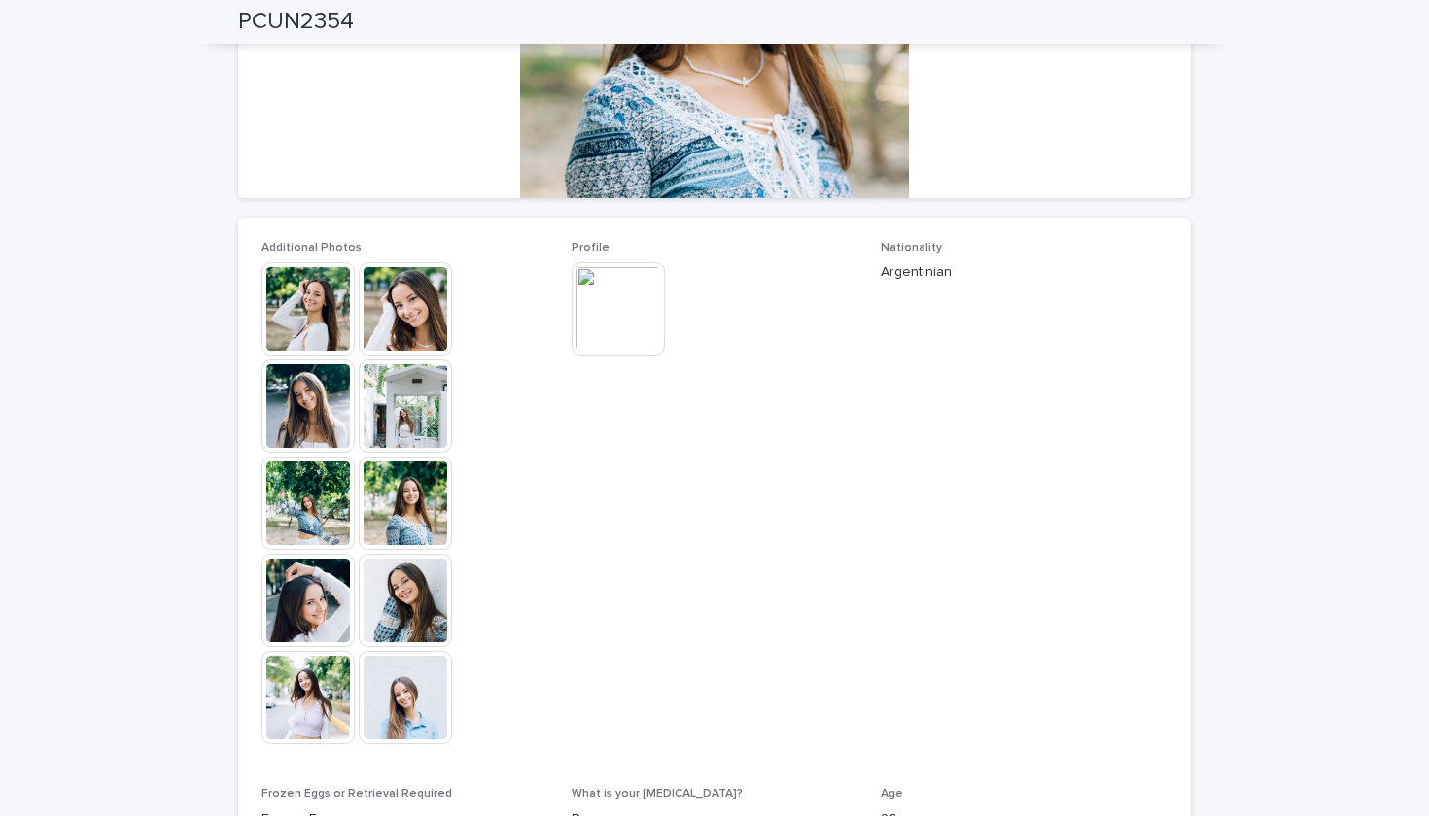
click at [286, 409] on img at bounding box center [307, 406] width 93 height 93
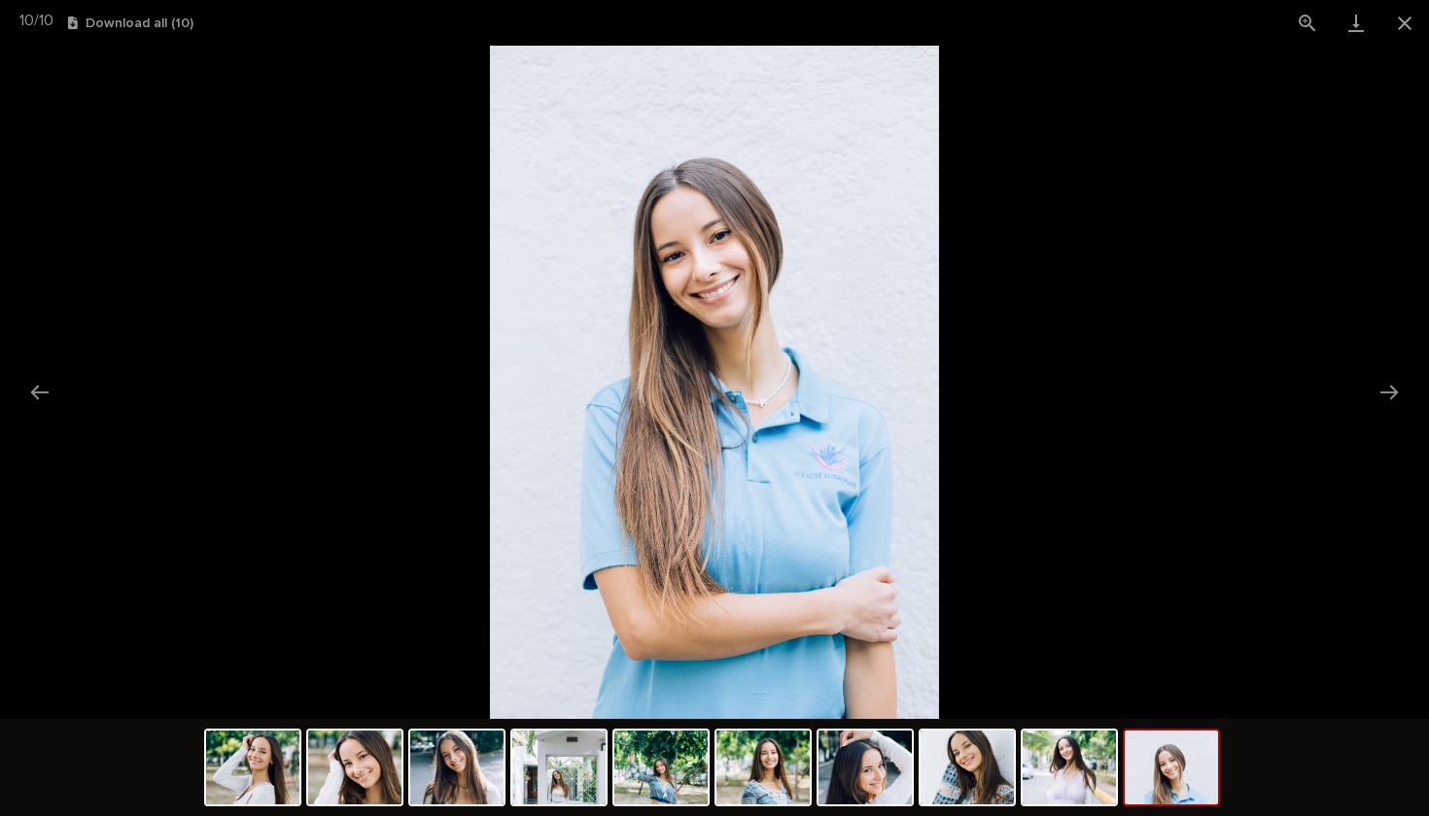
scroll to position [0, 0]
